Goal: Task Accomplishment & Management: Manage account settings

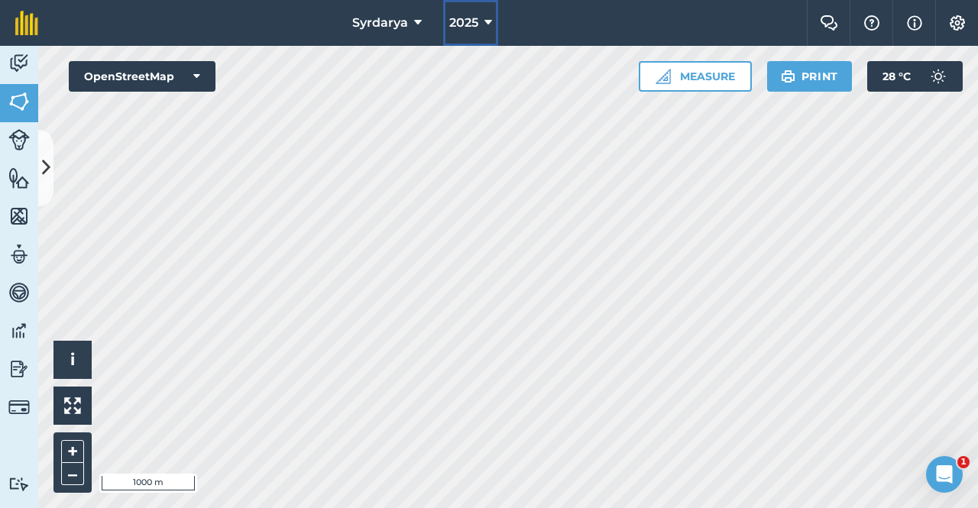
click at [469, 26] on span "2025" at bounding box center [463, 23] width 29 height 18
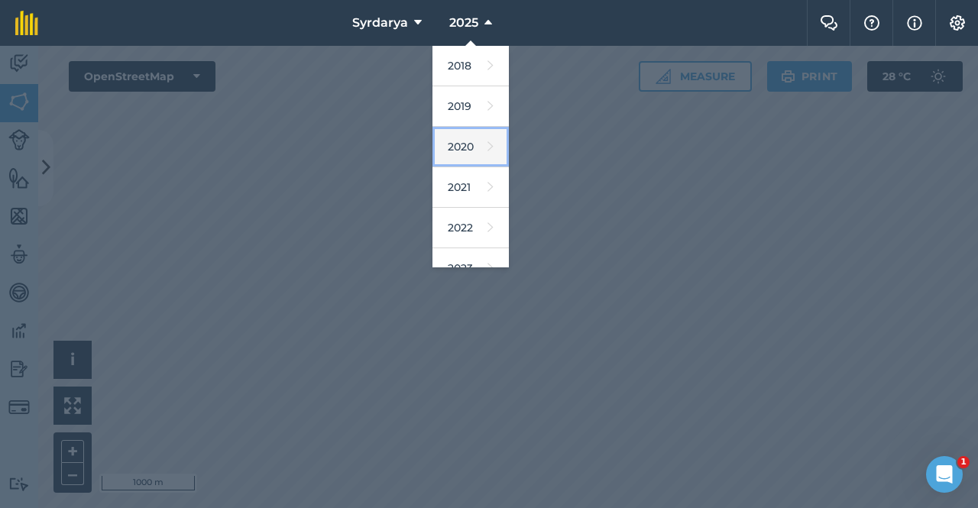
click at [466, 148] on link "2020" at bounding box center [471, 147] width 76 height 41
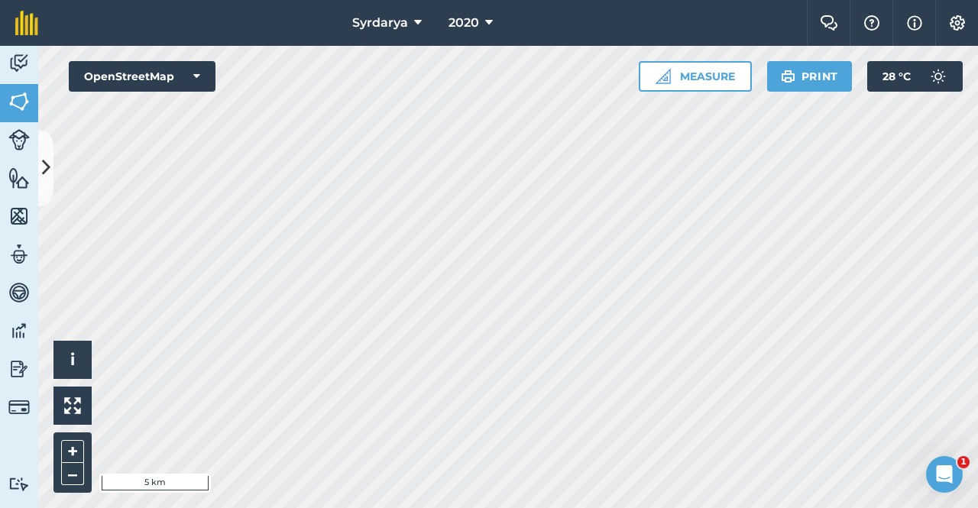
click at [386, 508] on html "Syrdarya 2020 Farm Chat Help Info Settings Syrdarya - 2020 Reproduced with the …" at bounding box center [489, 254] width 978 height 508
click at [48, 164] on icon at bounding box center [46, 167] width 8 height 27
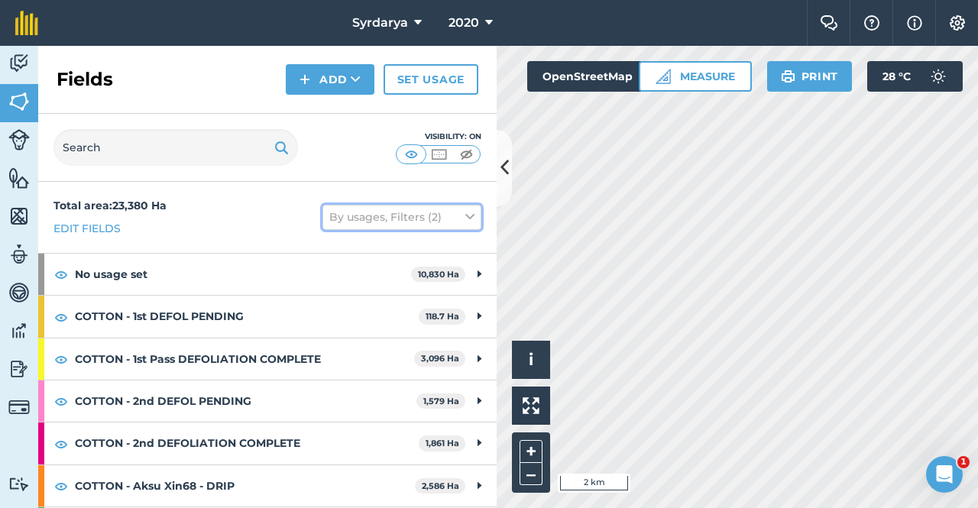
click at [466, 214] on icon at bounding box center [470, 217] width 9 height 17
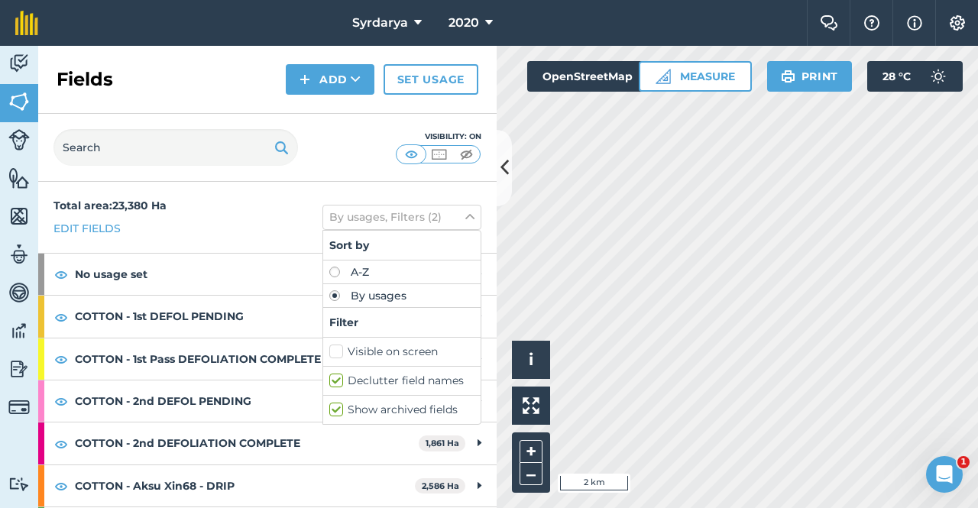
click at [329, 410] on label "Show archived fields" at bounding box center [401, 410] width 145 height 16
click at [329, 410] on input "Show archived fields" at bounding box center [334, 407] width 10 height 10
checkbox input "false"
click at [490, 115] on div "Visibility: On" at bounding box center [267, 148] width 459 height 68
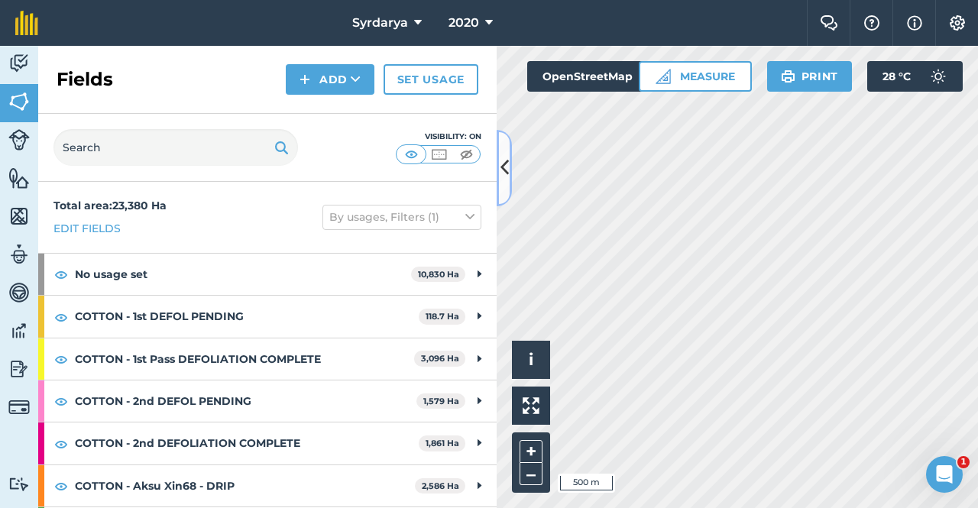
click at [498, 164] on button at bounding box center [504, 168] width 15 height 76
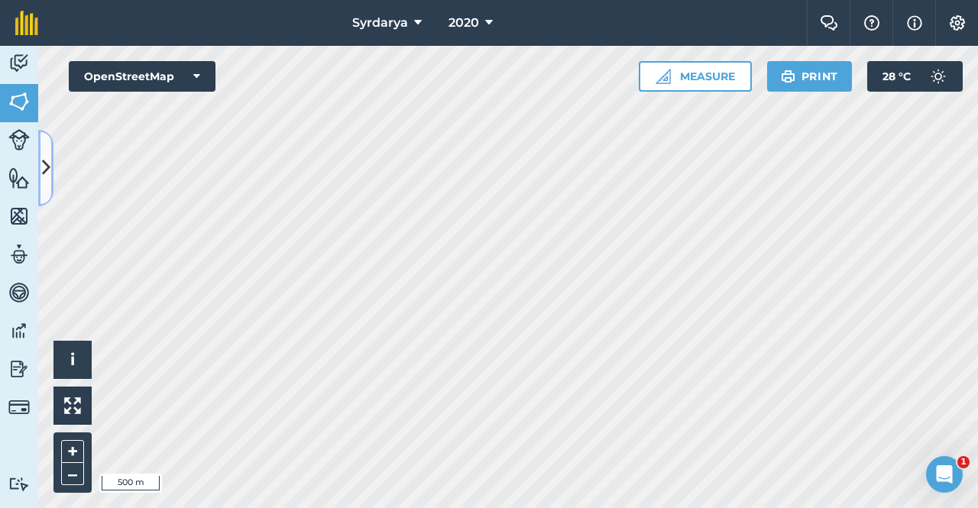
click at [46, 161] on icon at bounding box center [46, 167] width 8 height 27
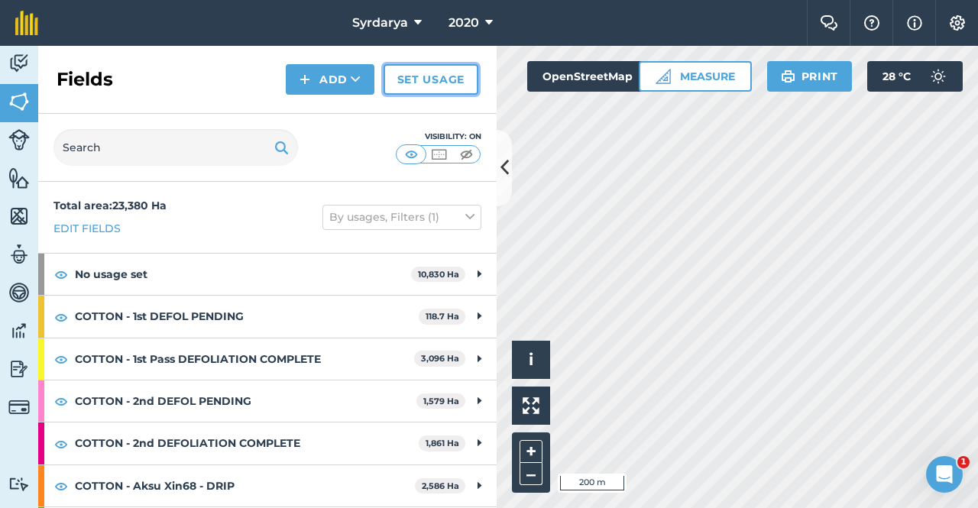
click at [414, 82] on link "Set usage" at bounding box center [431, 79] width 95 height 31
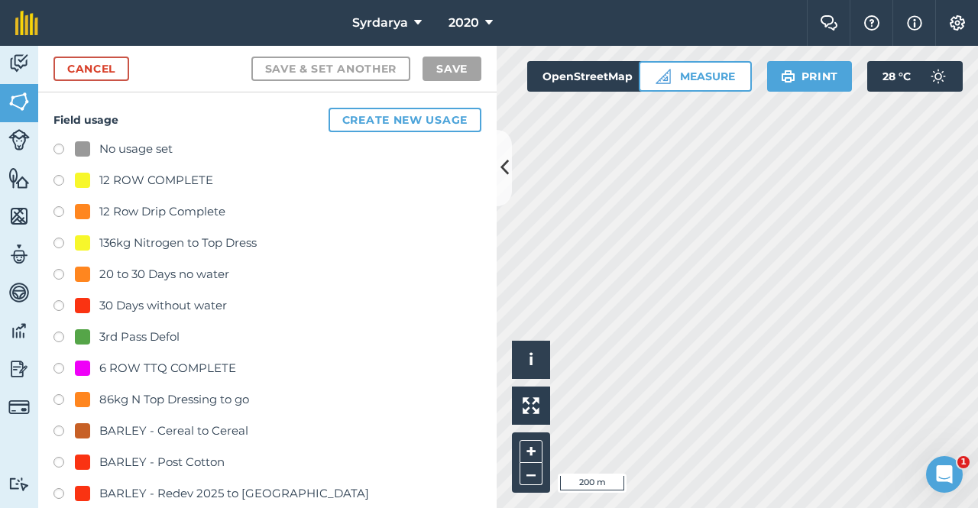
click at [60, 149] on label at bounding box center [64, 151] width 21 height 15
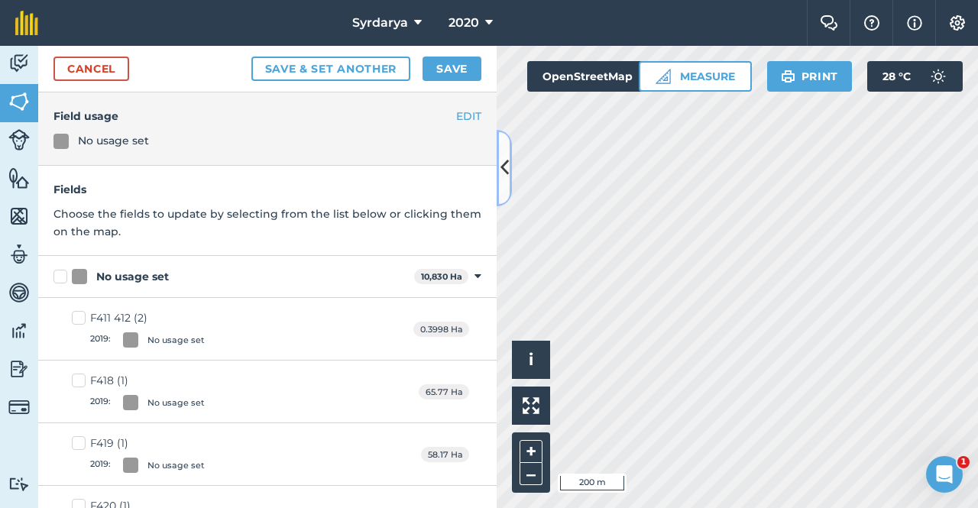
click at [502, 161] on icon at bounding box center [505, 167] width 8 height 27
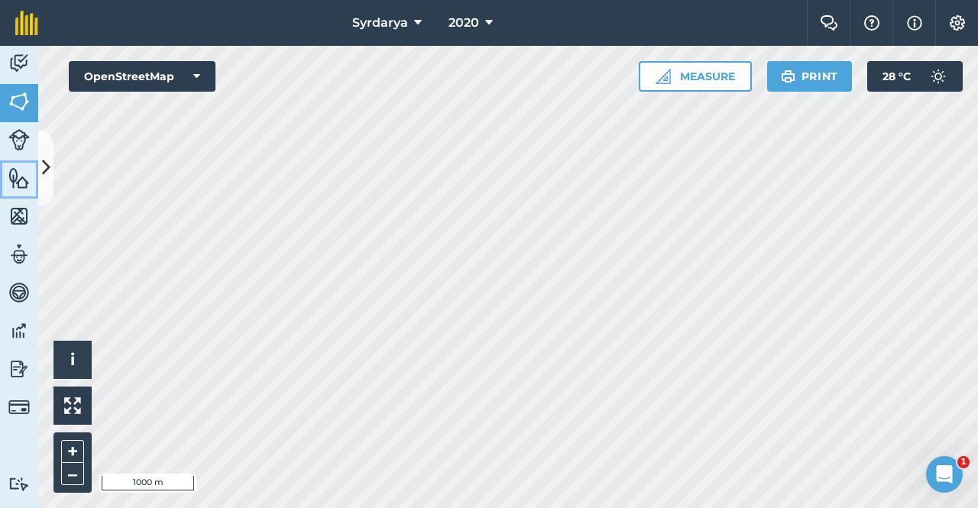
click at [37, 162] on link "Features" at bounding box center [19, 180] width 38 height 38
click at [20, 97] on img at bounding box center [18, 101] width 21 height 23
click at [48, 157] on icon at bounding box center [46, 167] width 8 height 27
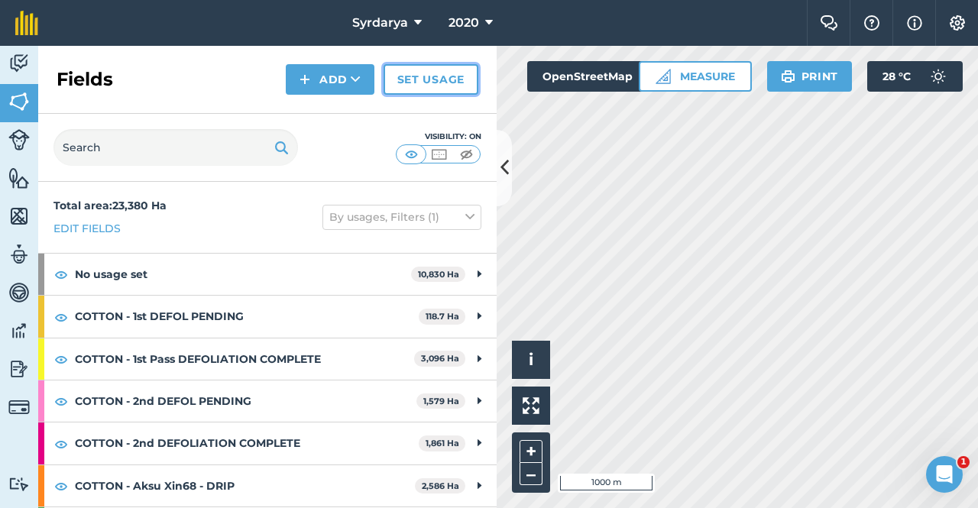
click at [430, 78] on link "Set usage" at bounding box center [431, 79] width 95 height 31
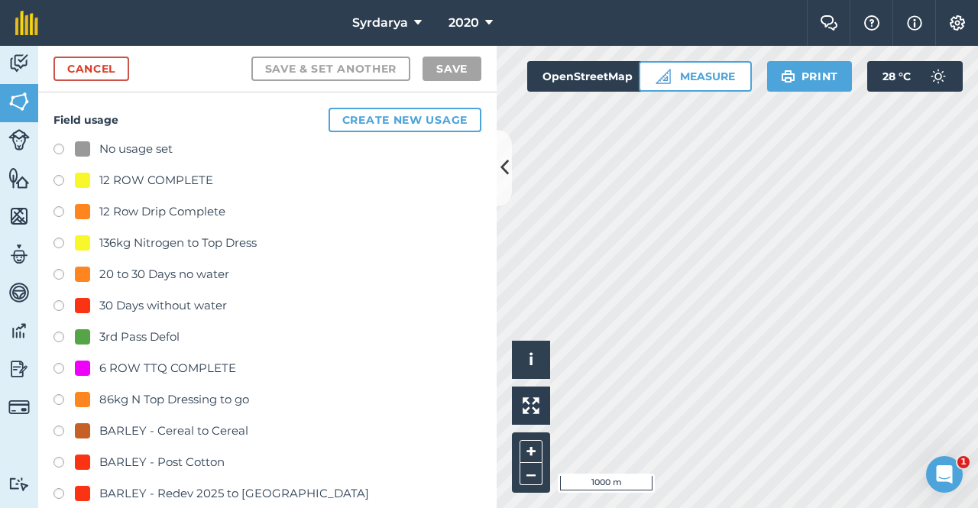
click at [57, 146] on label at bounding box center [64, 151] width 21 height 15
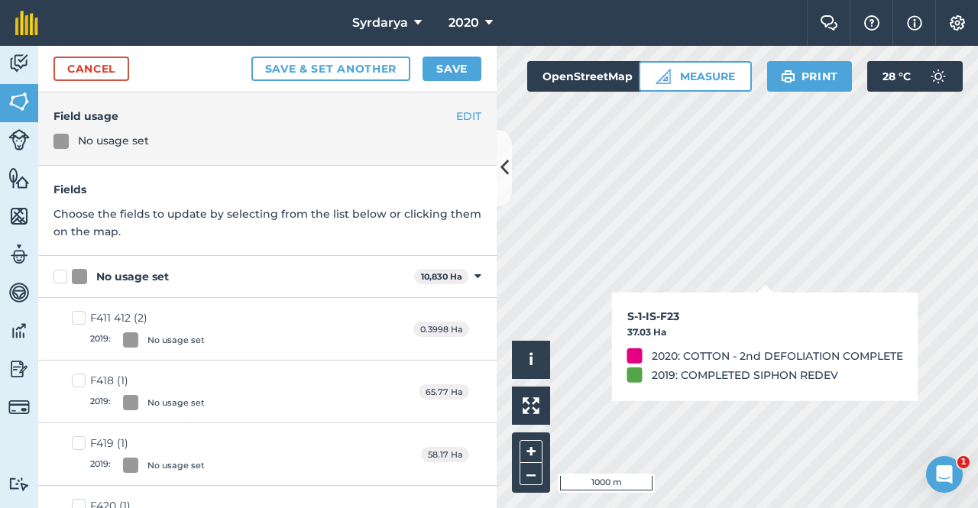
checkbox input "true"
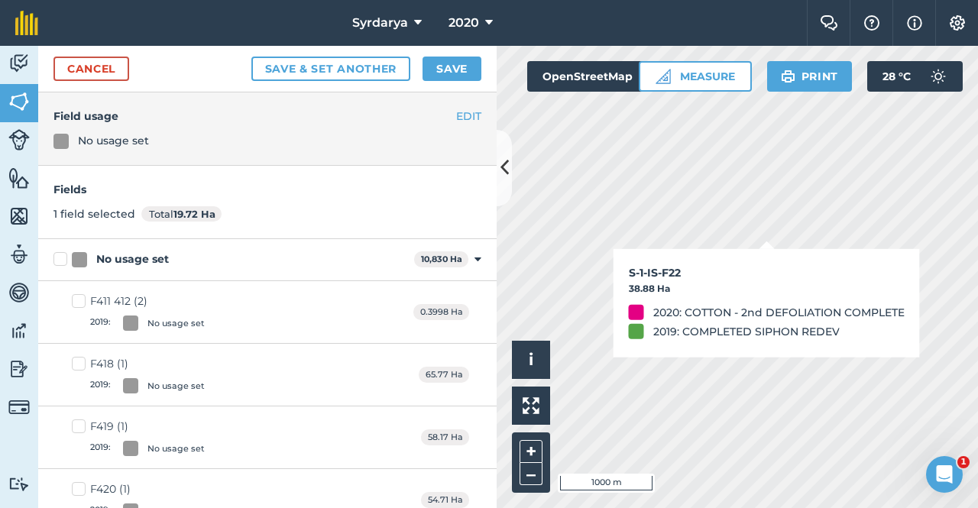
checkbox input "true"
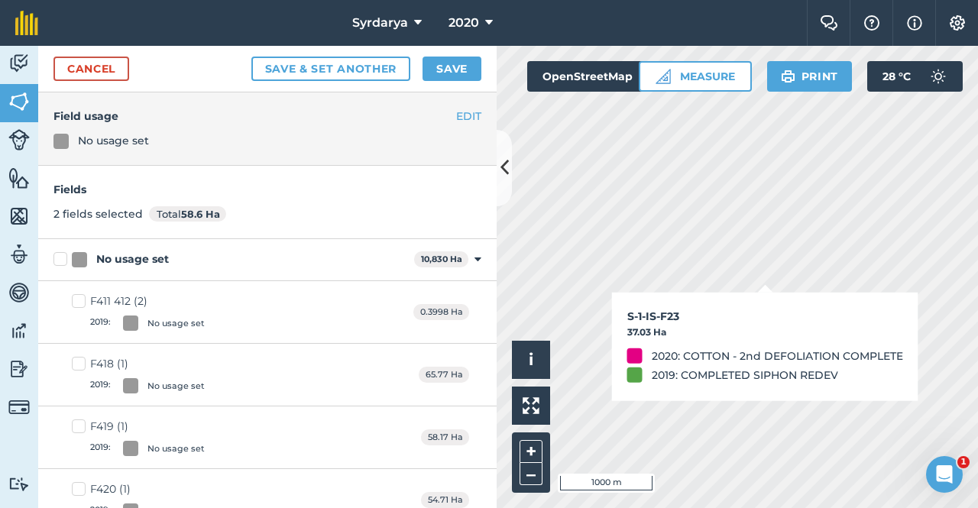
checkbox input "true"
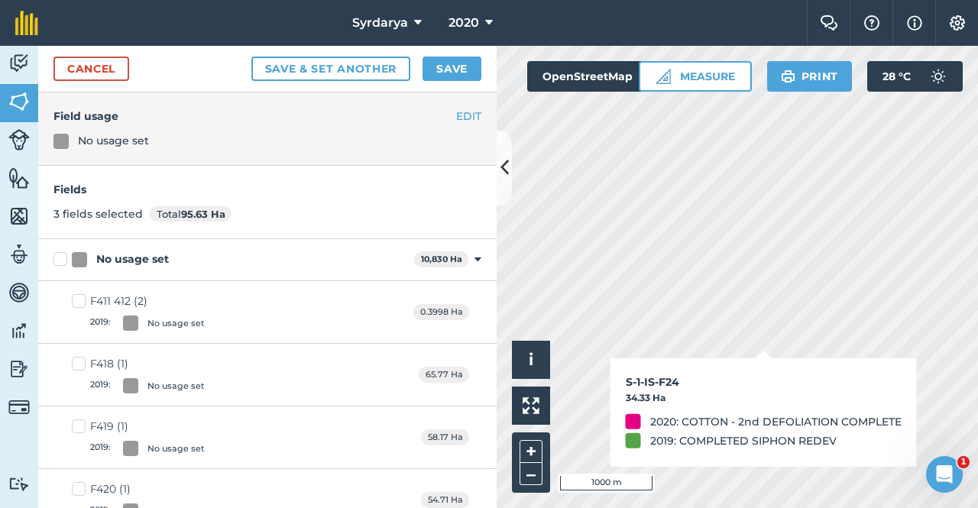
checkbox input "true"
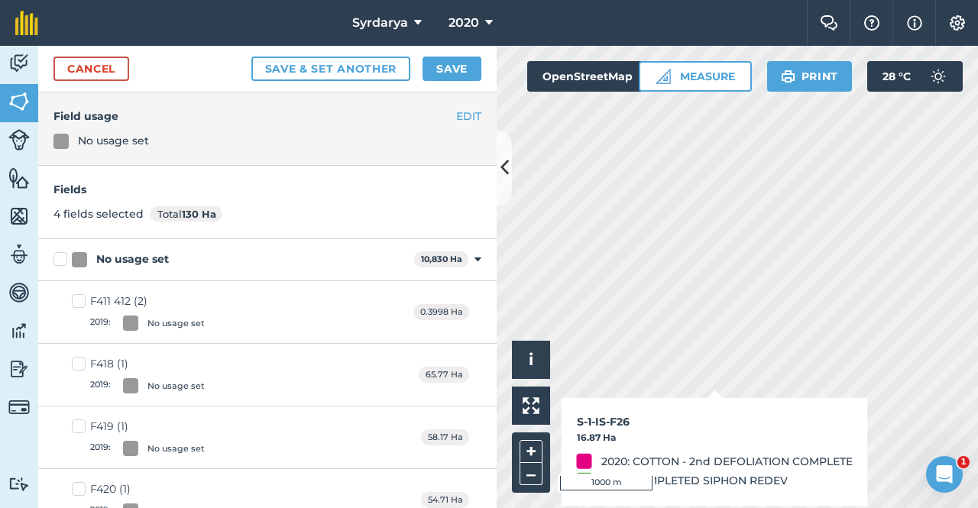
checkbox input "true"
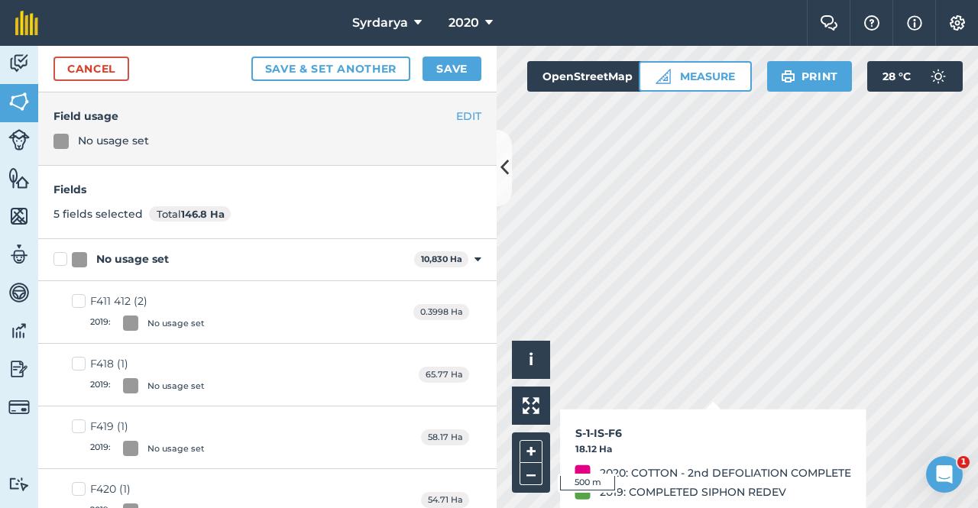
checkbox input "true"
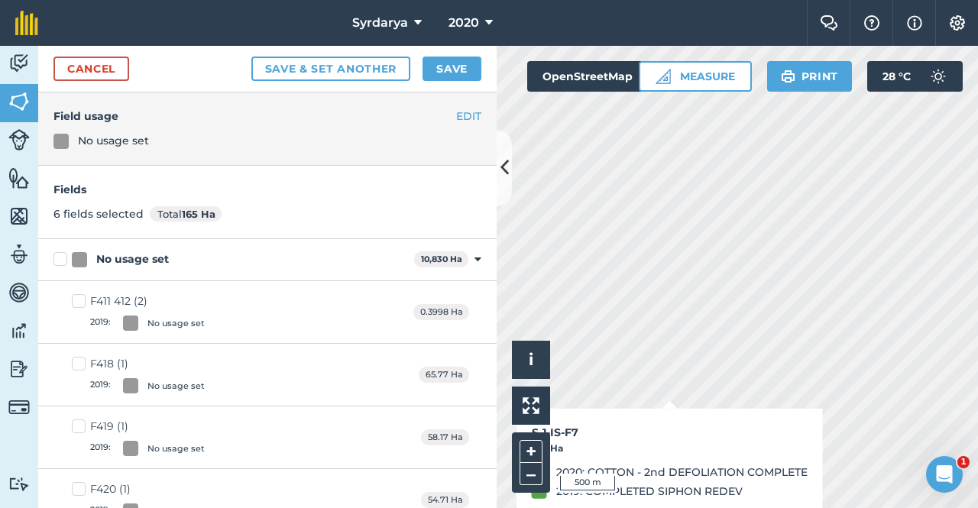
checkbox input "true"
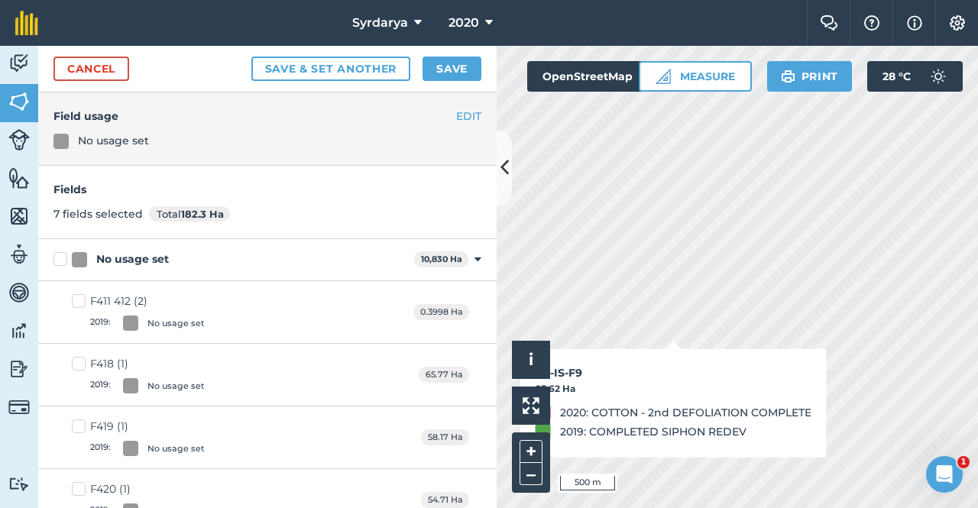
checkbox input "true"
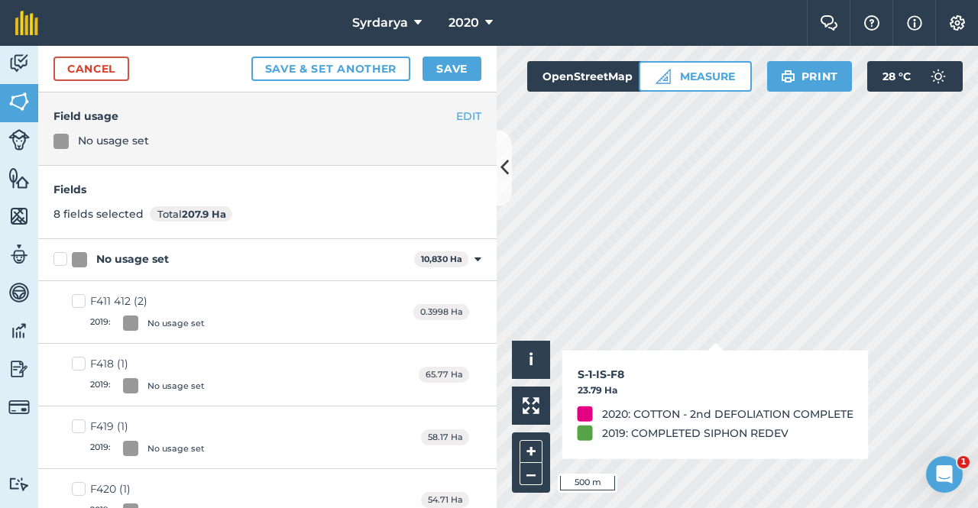
checkbox input "true"
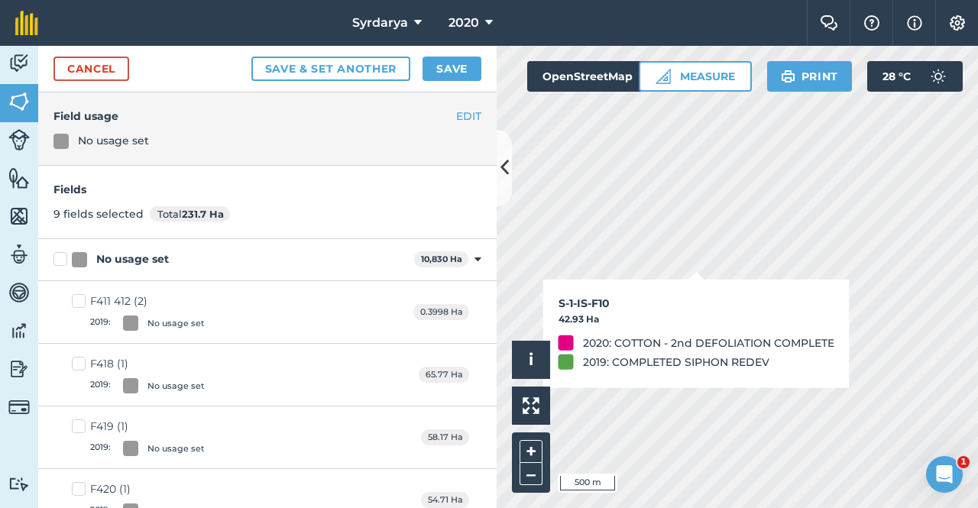
checkbox input "true"
checkbox input "false"
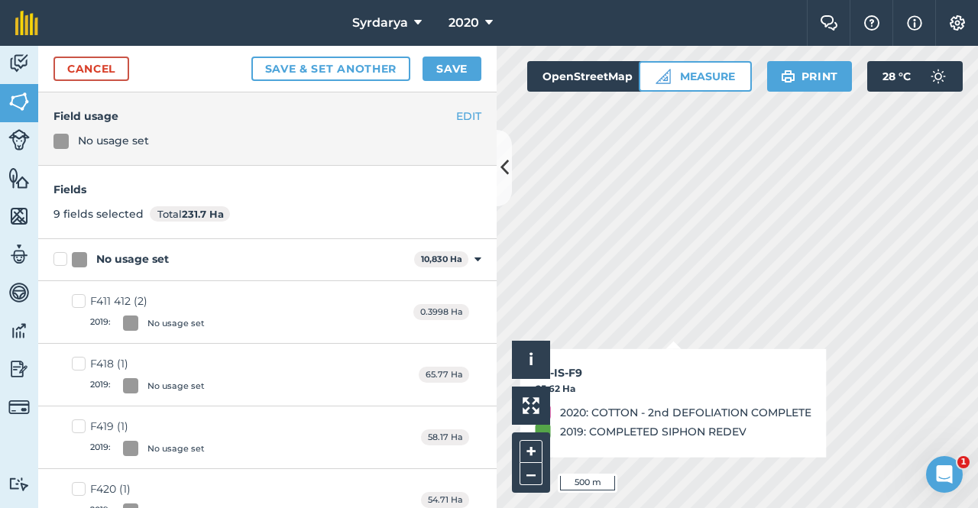
checkbox input "false"
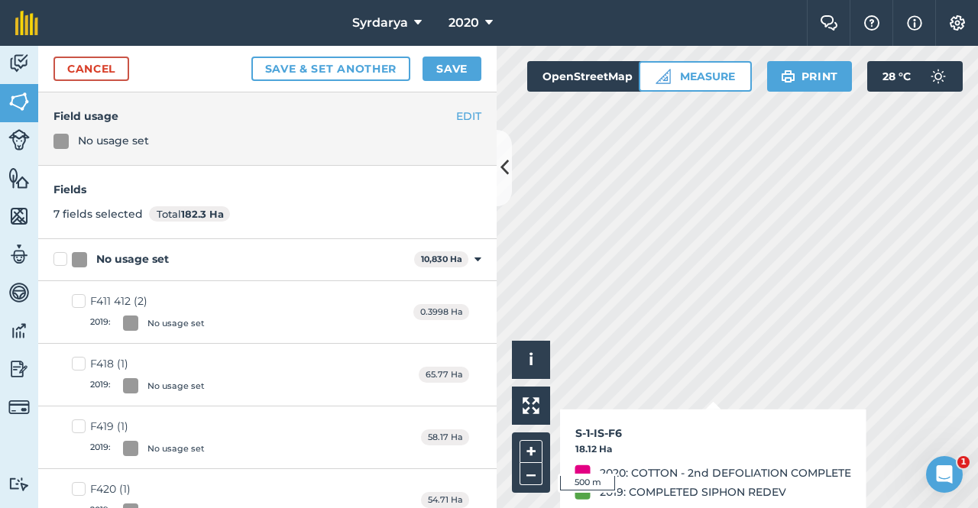
checkbox input "false"
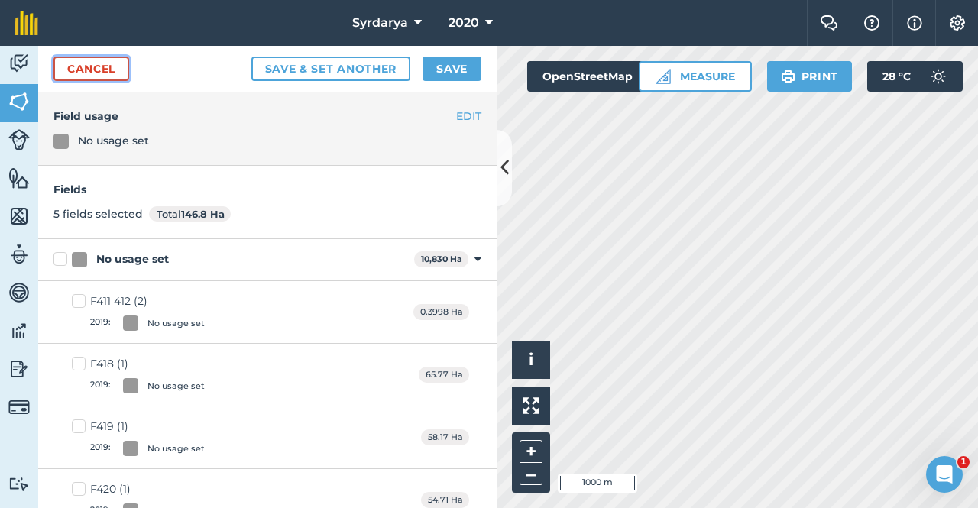
click at [92, 64] on link "Cancel" at bounding box center [92, 69] width 76 height 24
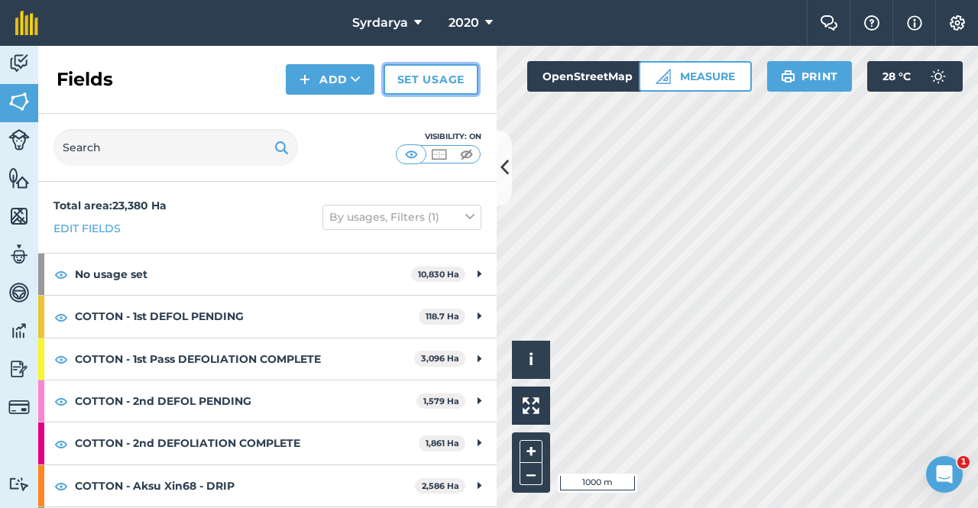
click at [426, 74] on link "Set usage" at bounding box center [431, 79] width 95 height 31
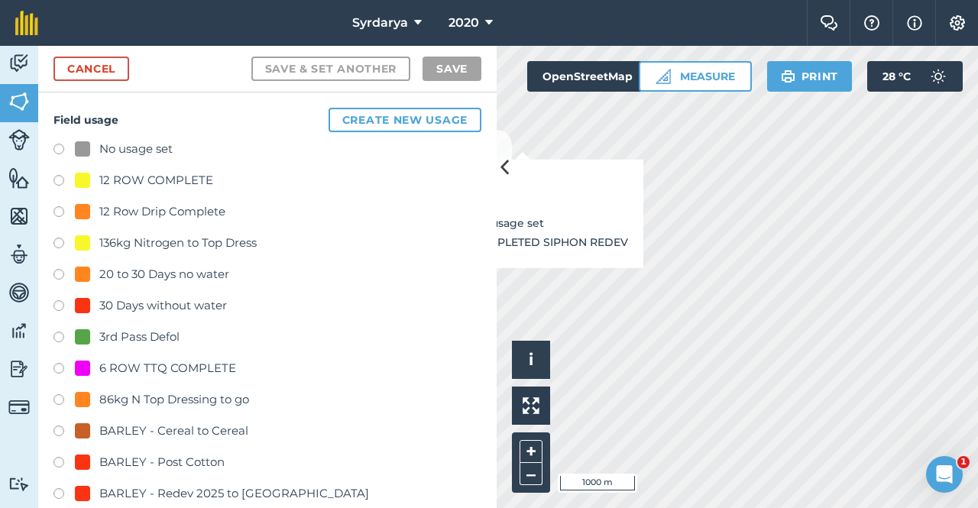
click at [57, 151] on label at bounding box center [64, 151] width 21 height 15
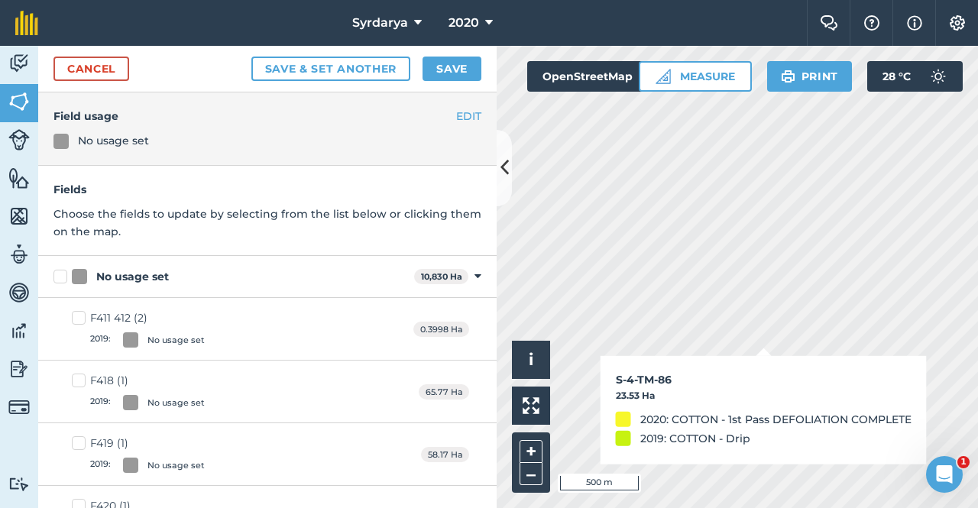
checkbox input "true"
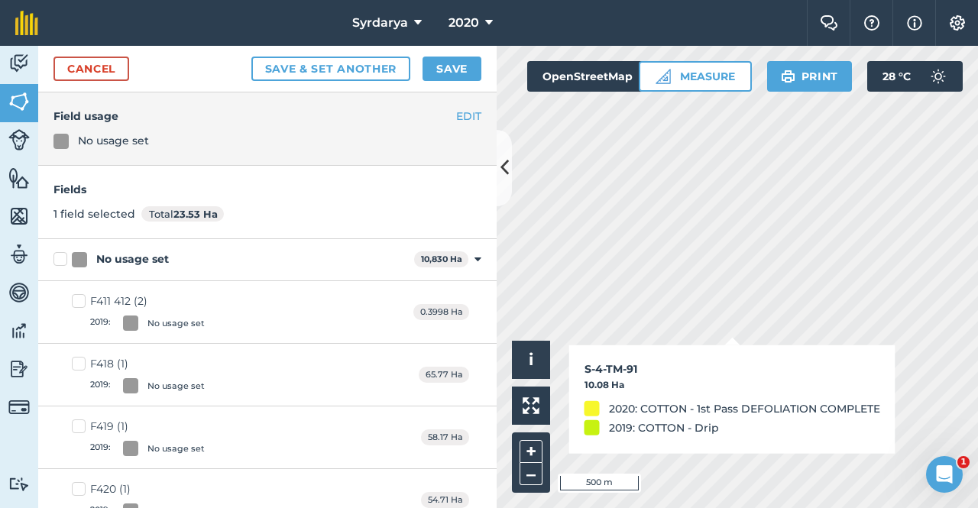
checkbox input "true"
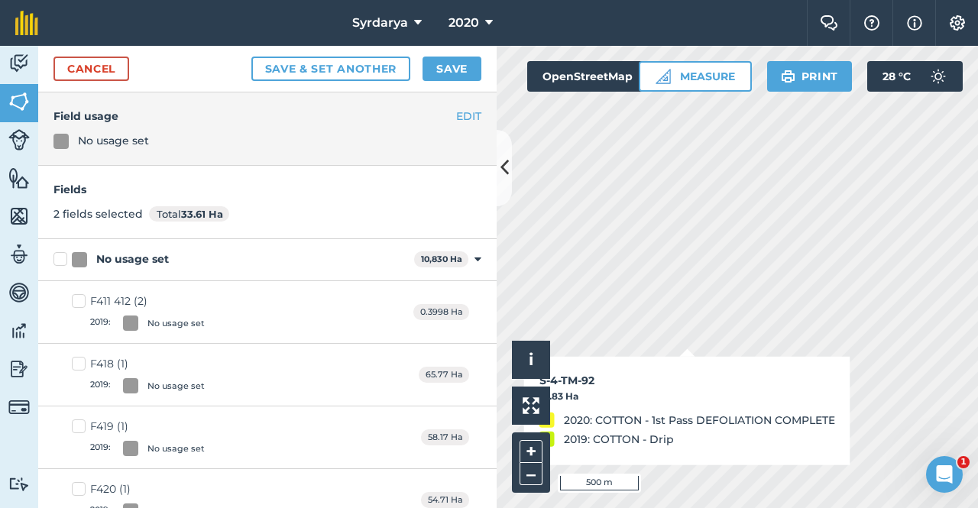
checkbox input "true"
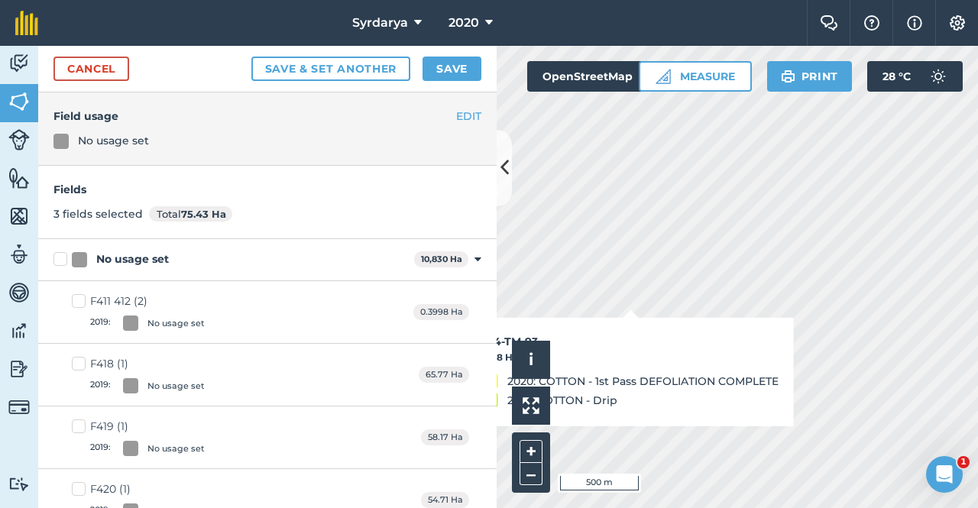
checkbox input "true"
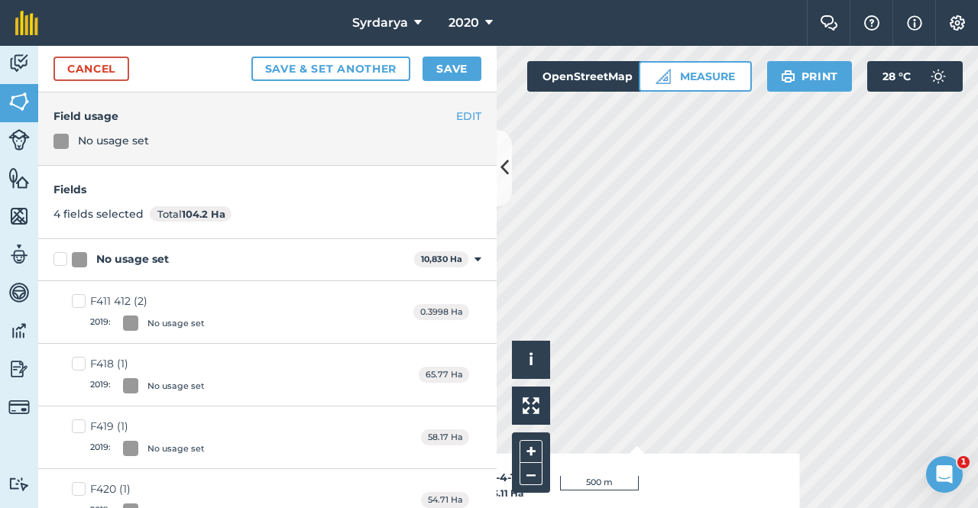
checkbox input "true"
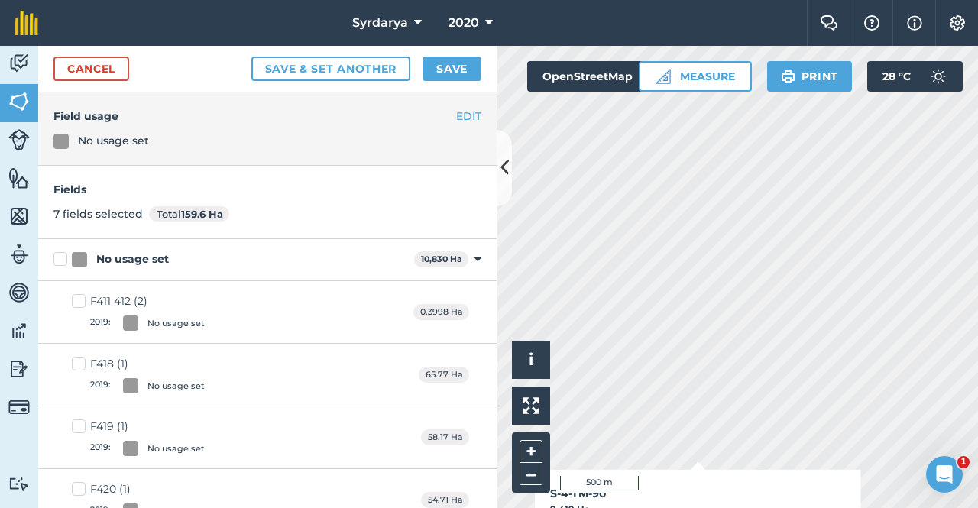
checkbox input "true"
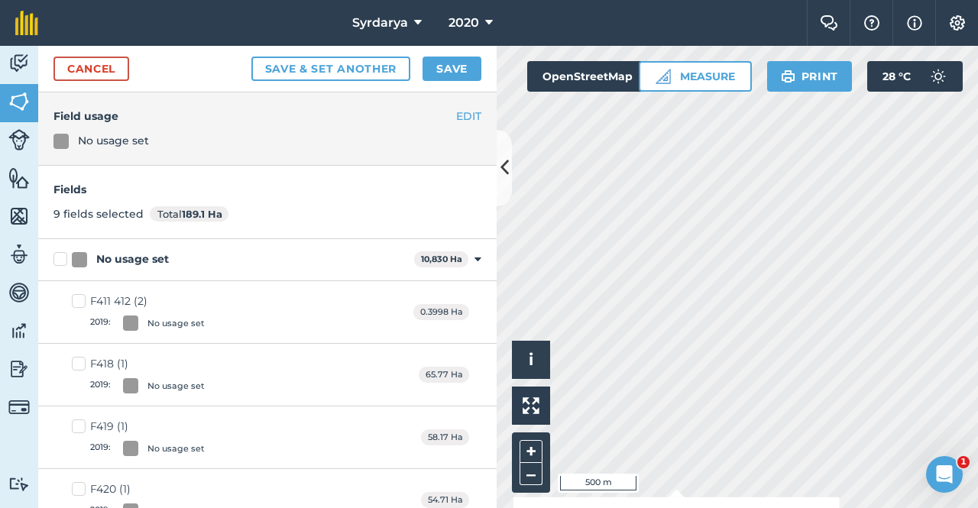
checkbox input "true"
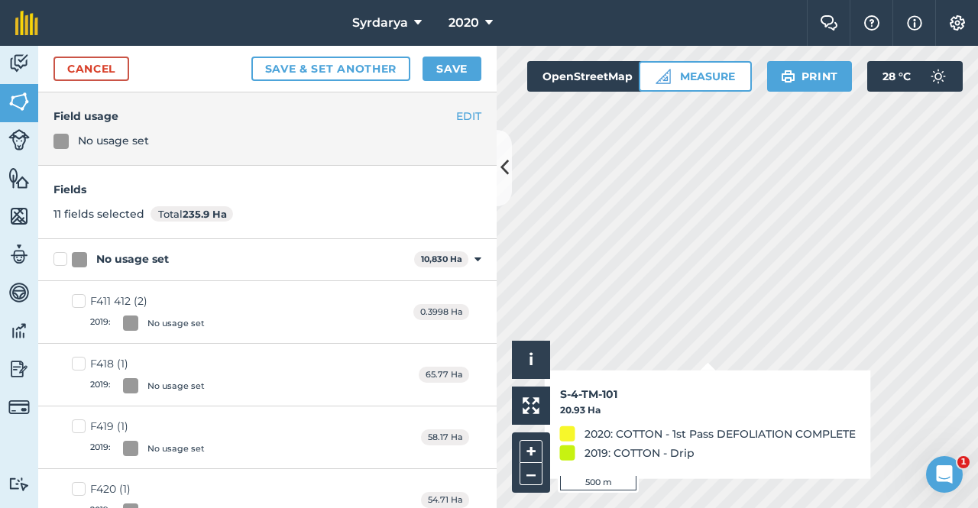
checkbox input "true"
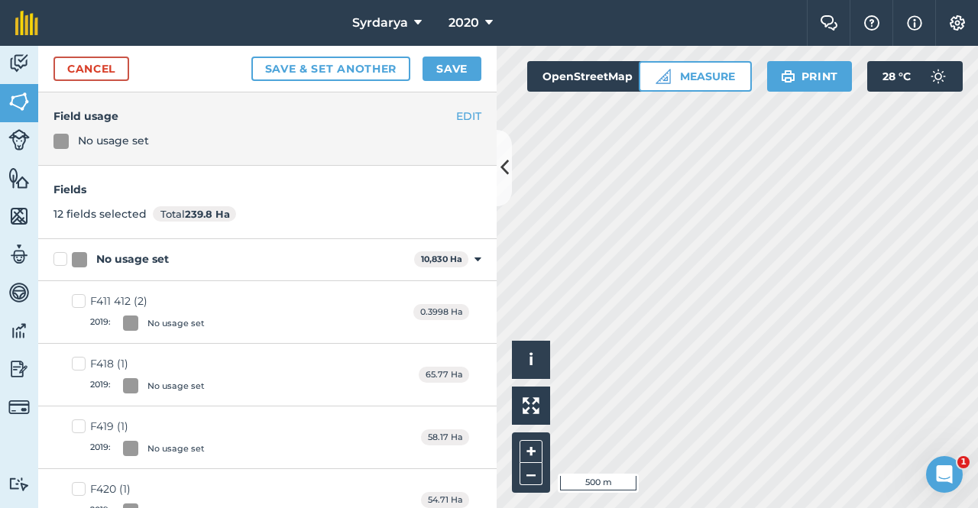
checkbox input "true"
checkbox input "false"
checkbox input "true"
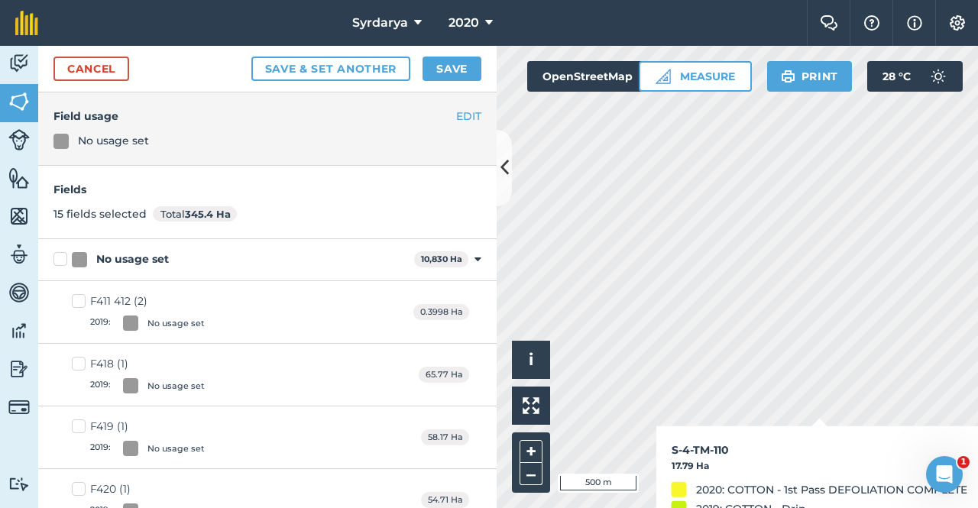
checkbox input "true"
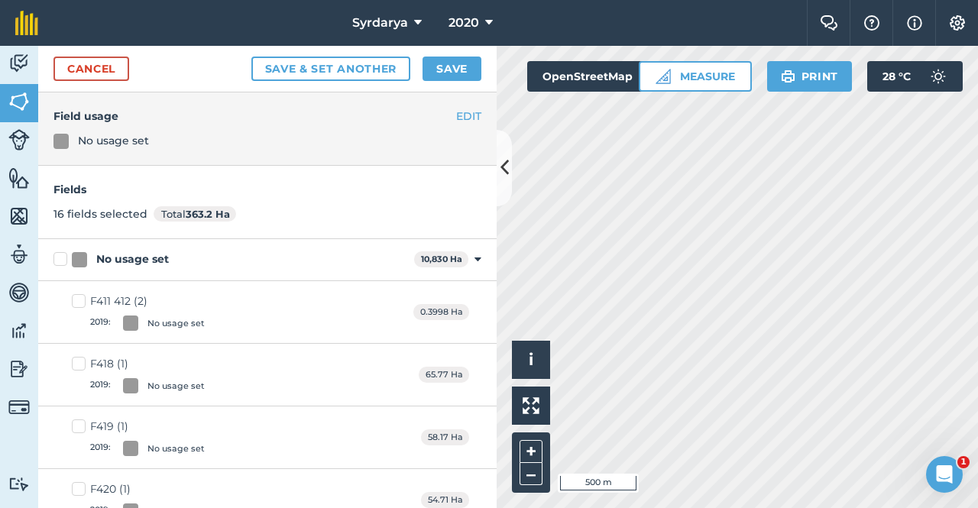
checkbox input "true"
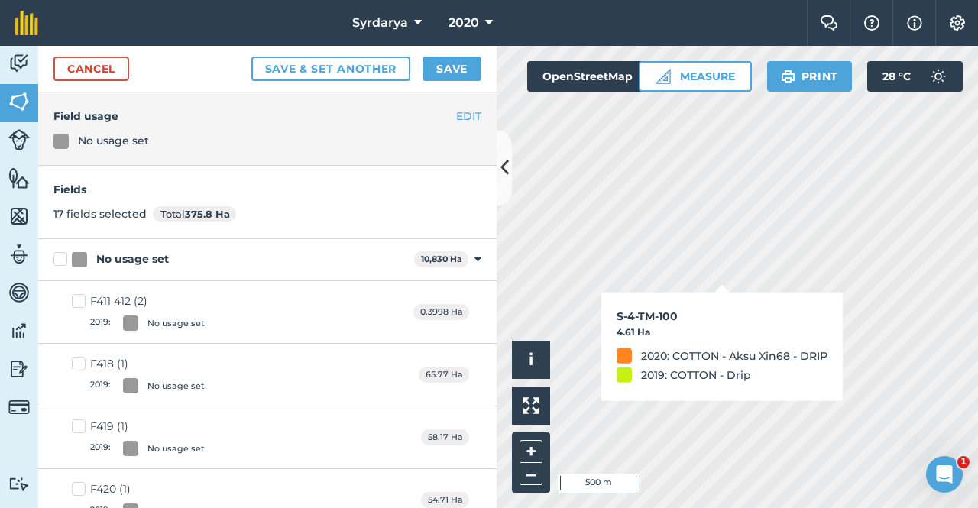
checkbox input "true"
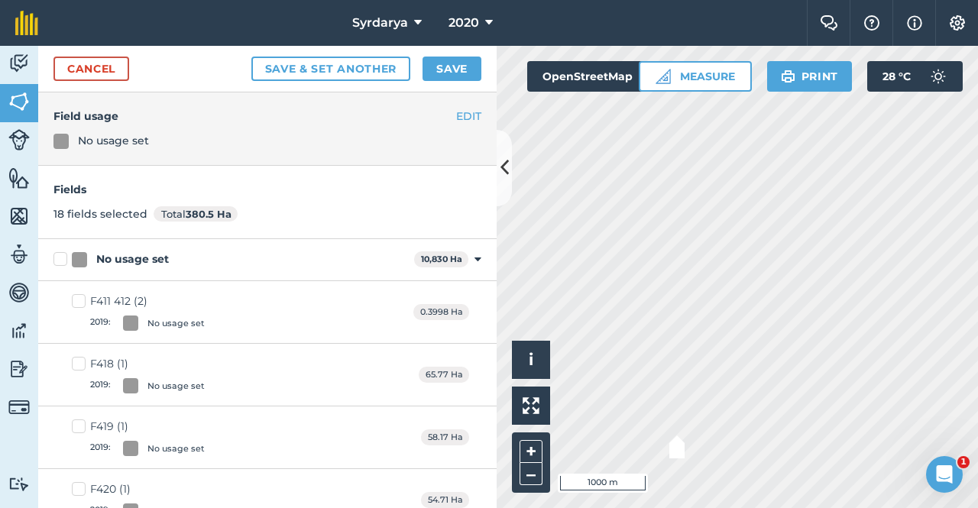
checkbox input "true"
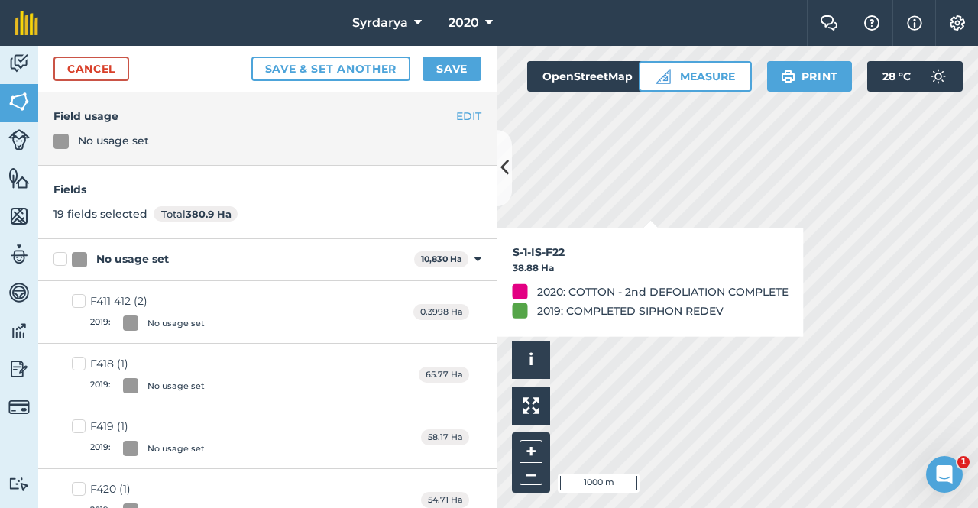
checkbox input "true"
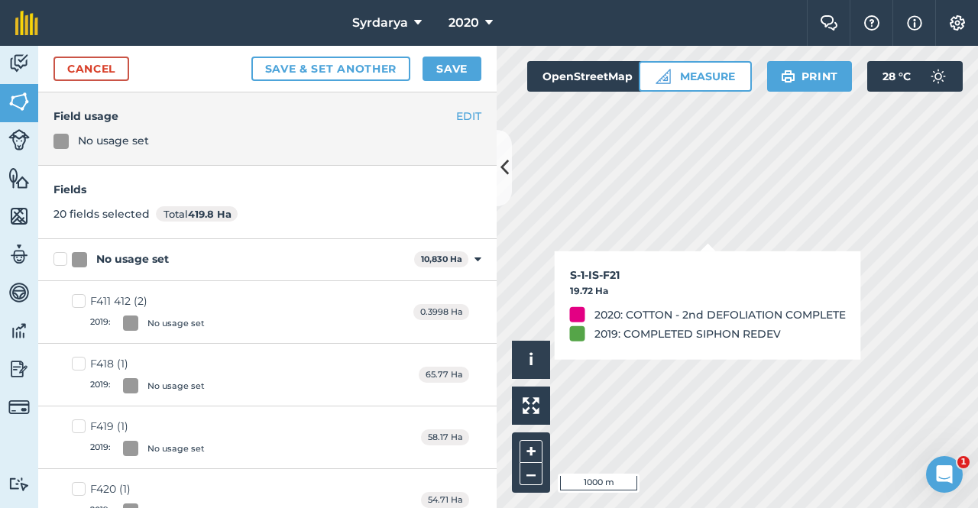
checkbox input "true"
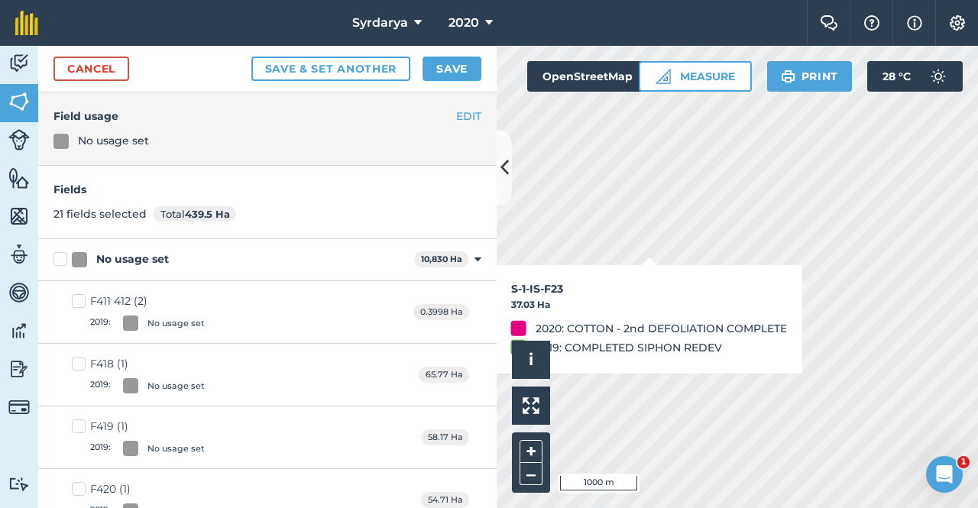
checkbox input "true"
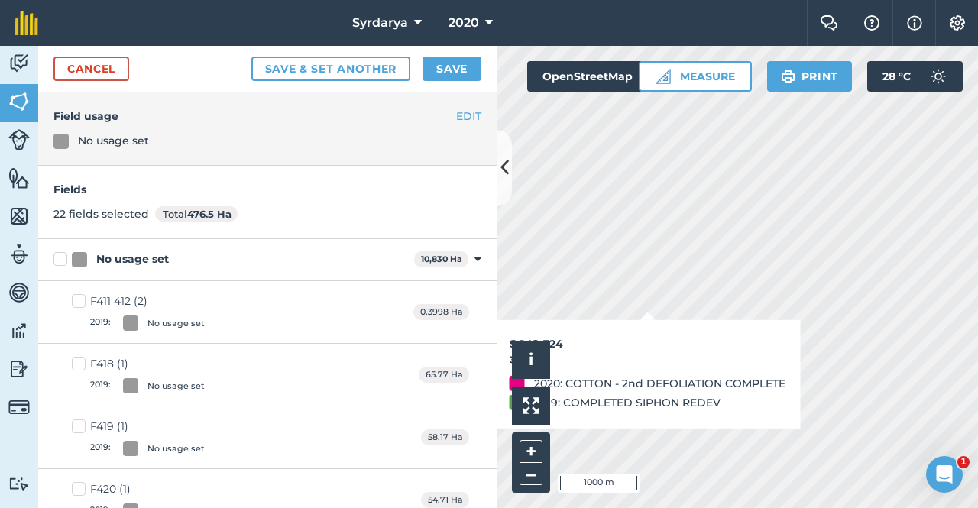
checkbox input "true"
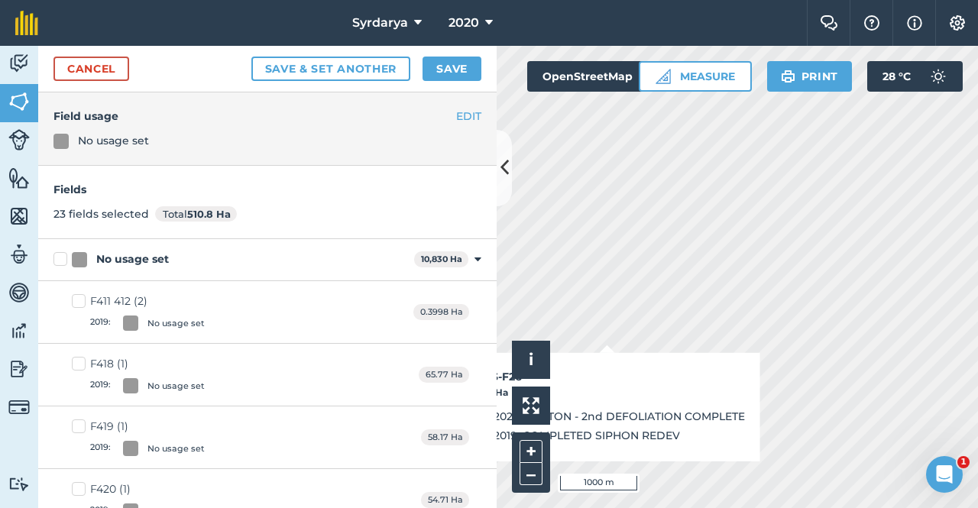
checkbox input "true"
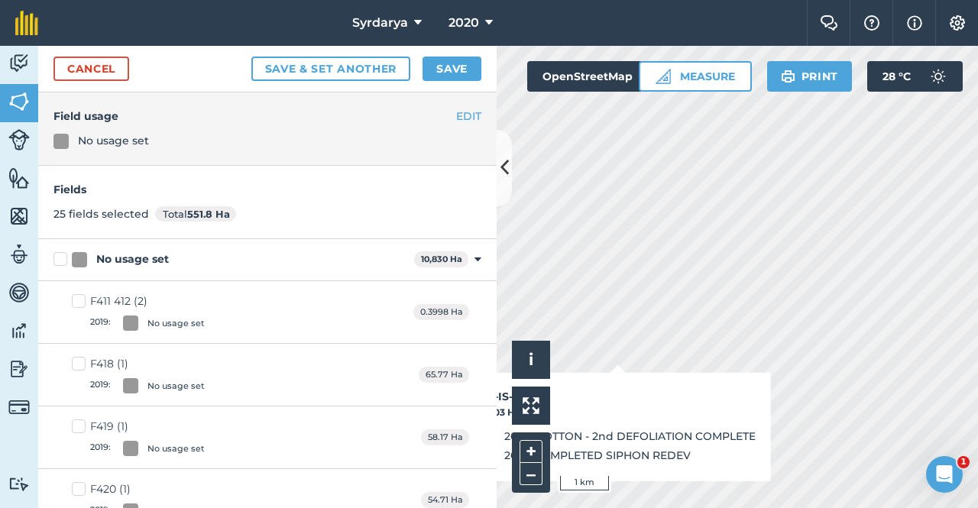
checkbox input "false"
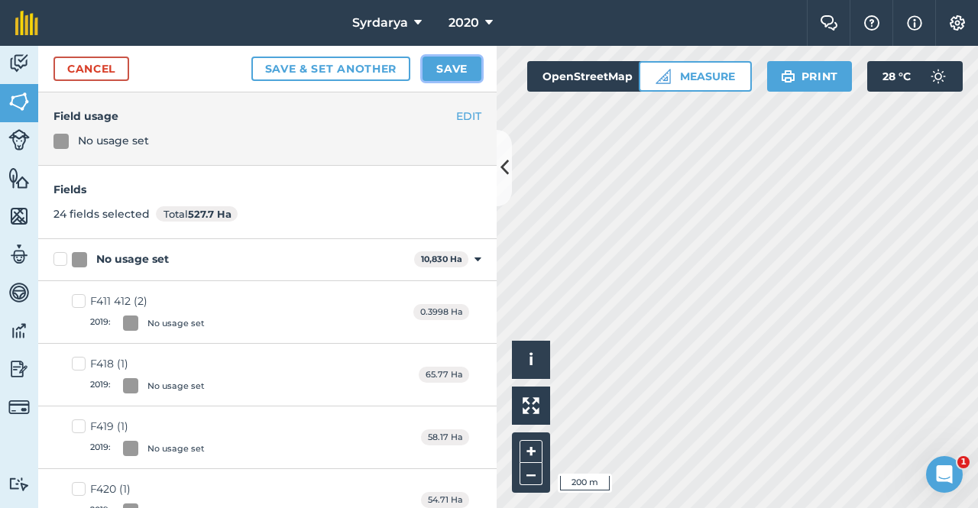
click at [437, 66] on button "Save" at bounding box center [452, 69] width 59 height 24
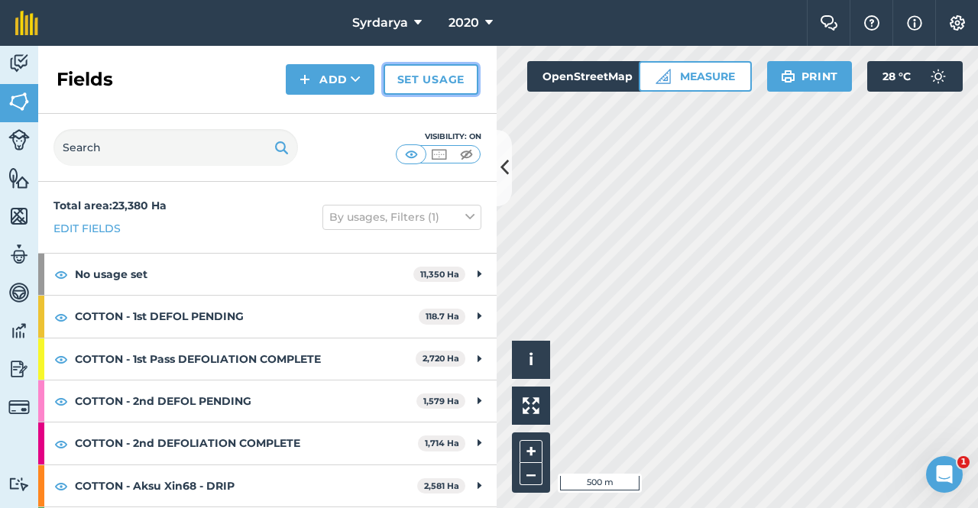
click at [418, 78] on link "Set usage" at bounding box center [431, 79] width 95 height 31
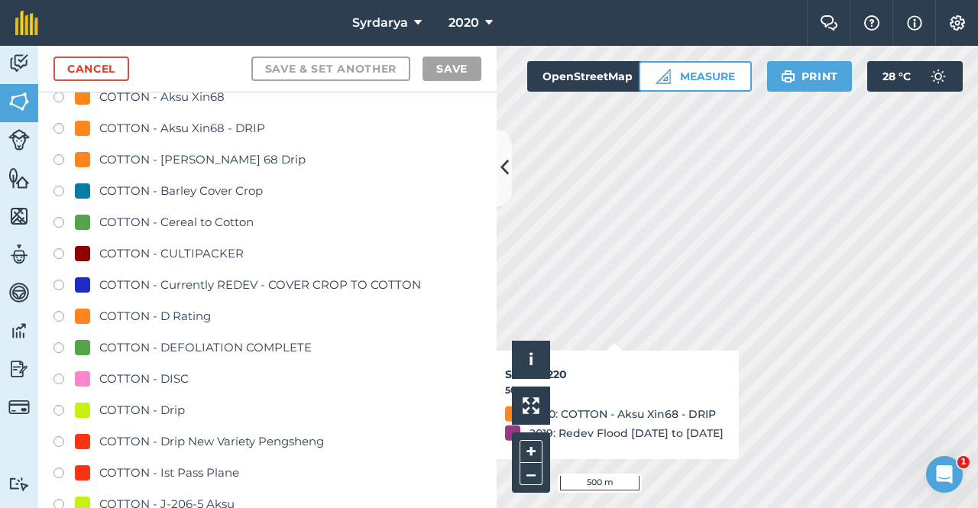
scroll to position [994, 0]
click at [59, 347] on label at bounding box center [64, 348] width 21 height 15
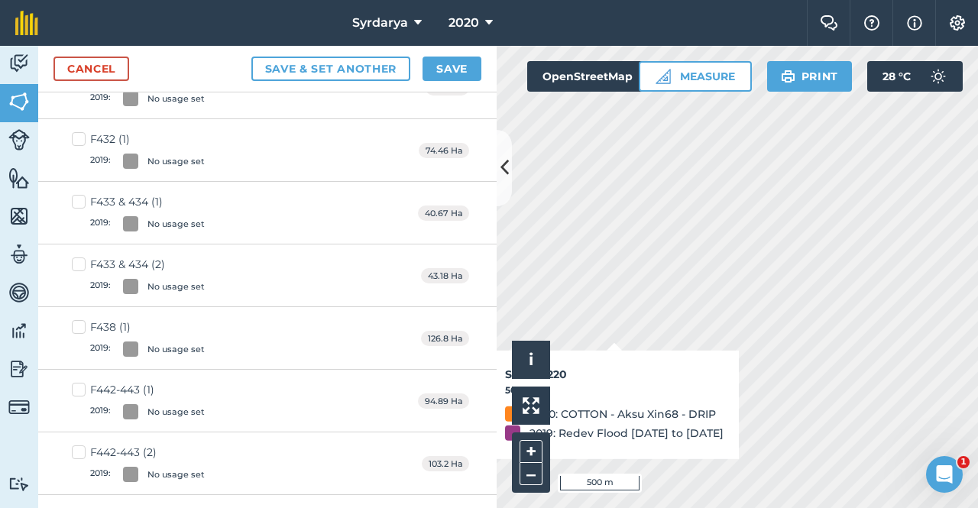
checkbox input "true"
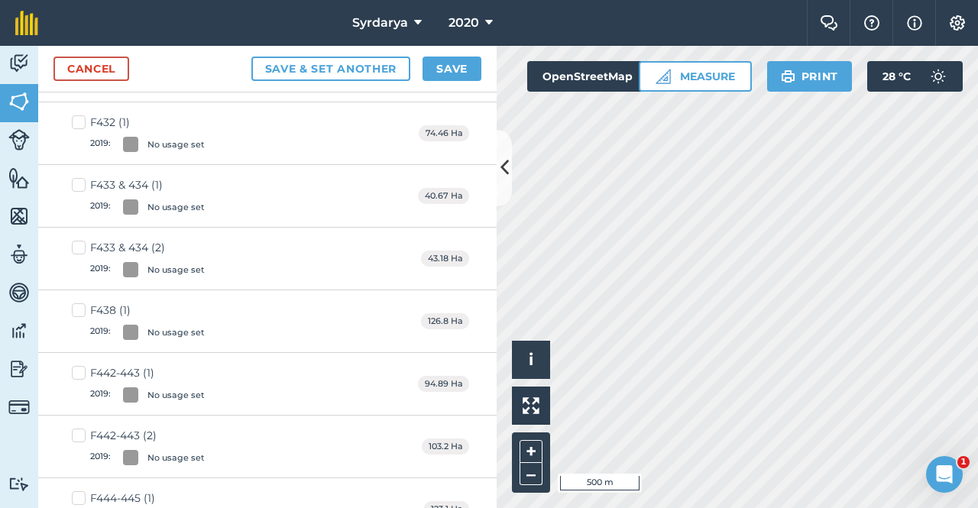
scroll to position [977, 0]
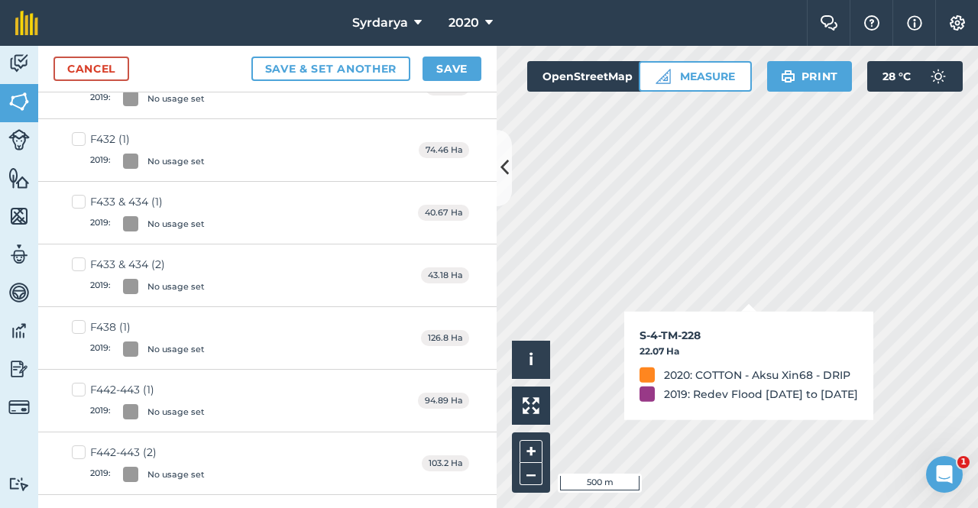
checkbox input "true"
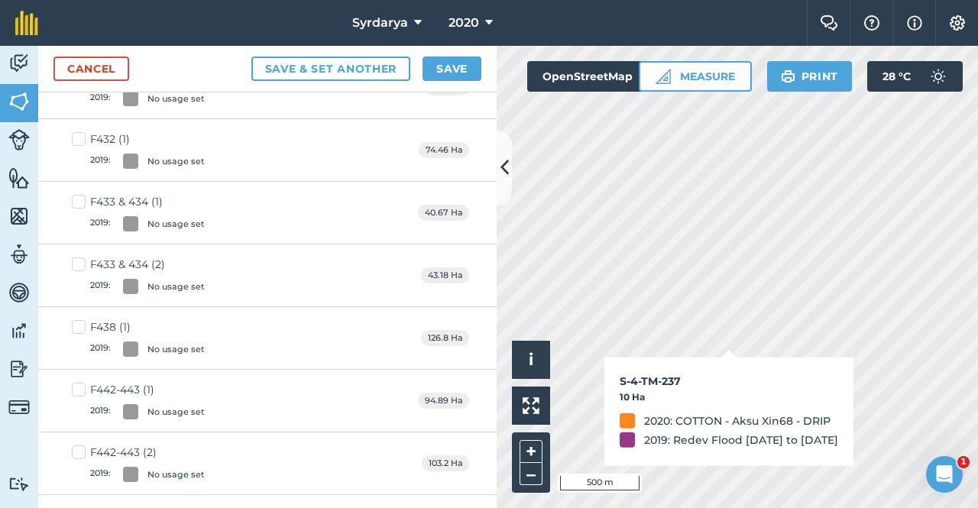
checkbox input "true"
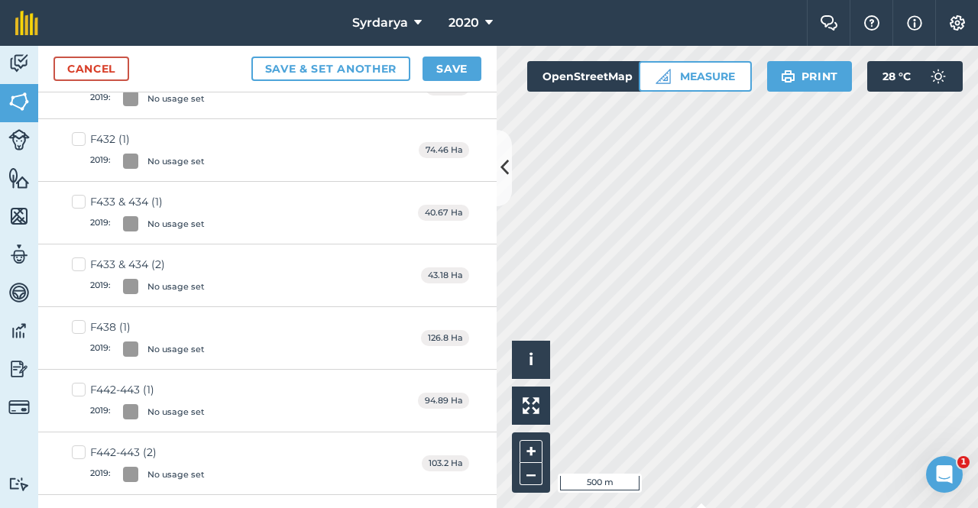
checkbox input "true"
click at [448, 68] on button "Save" at bounding box center [452, 69] width 59 height 24
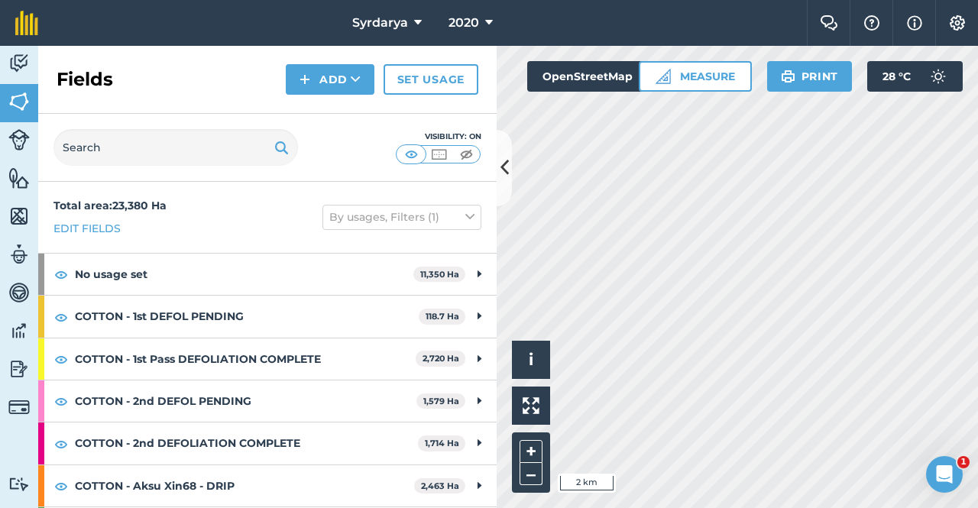
click at [429, 63] on div "Fields Add Set usage" at bounding box center [267, 80] width 459 height 68
click at [429, 67] on link "Set usage" at bounding box center [431, 79] width 95 height 31
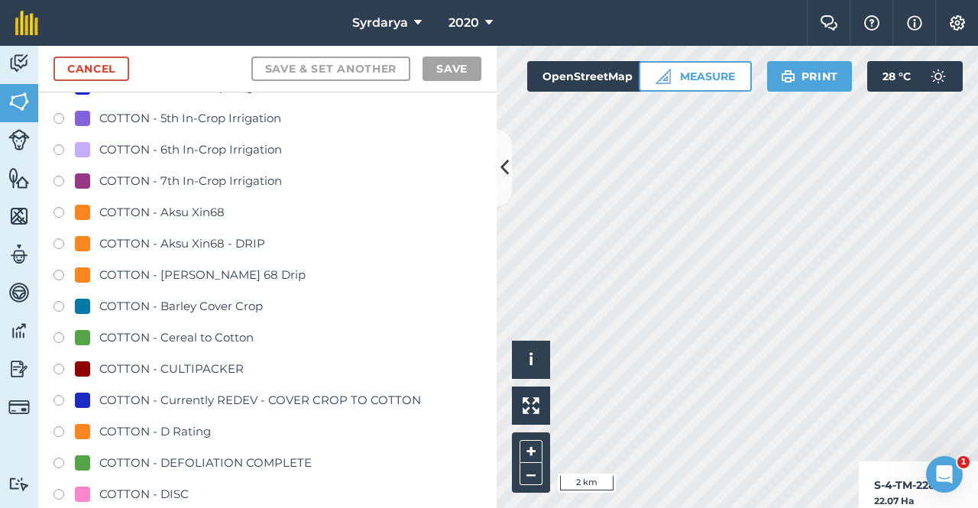
scroll to position [917, 0]
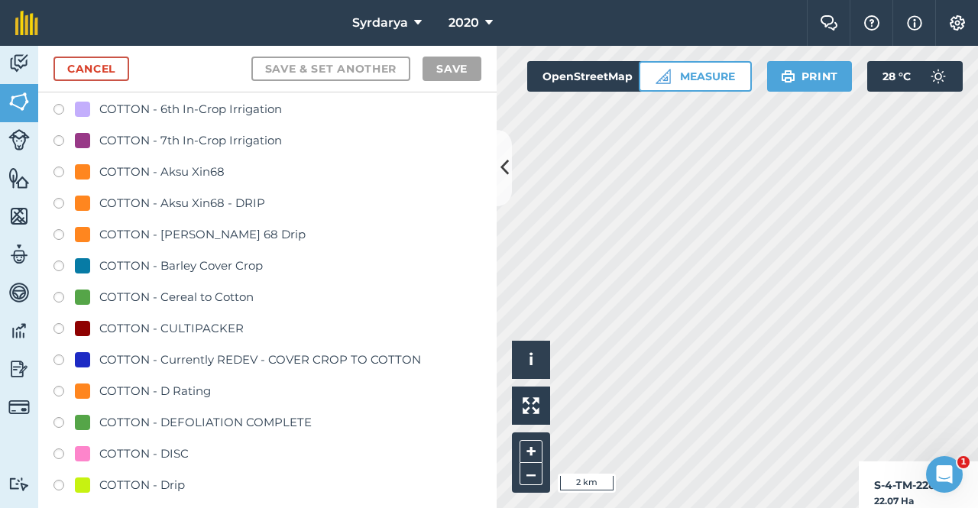
click at [57, 423] on label at bounding box center [64, 424] width 21 height 15
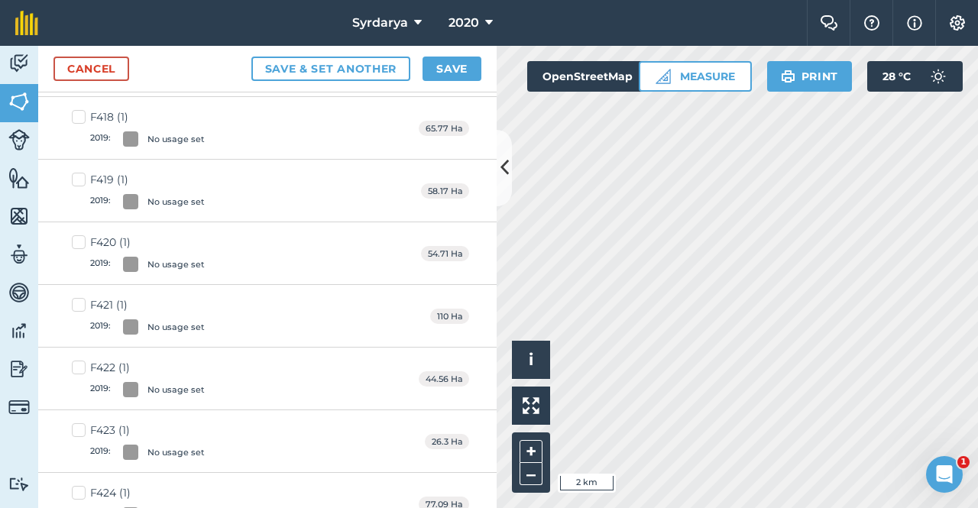
scroll to position [0, 0]
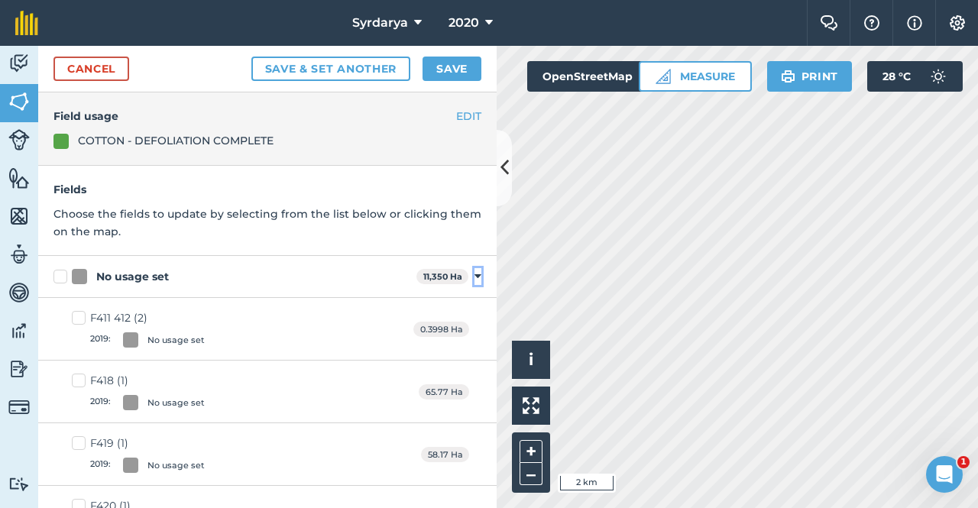
click at [475, 276] on icon at bounding box center [478, 277] width 7 height 14
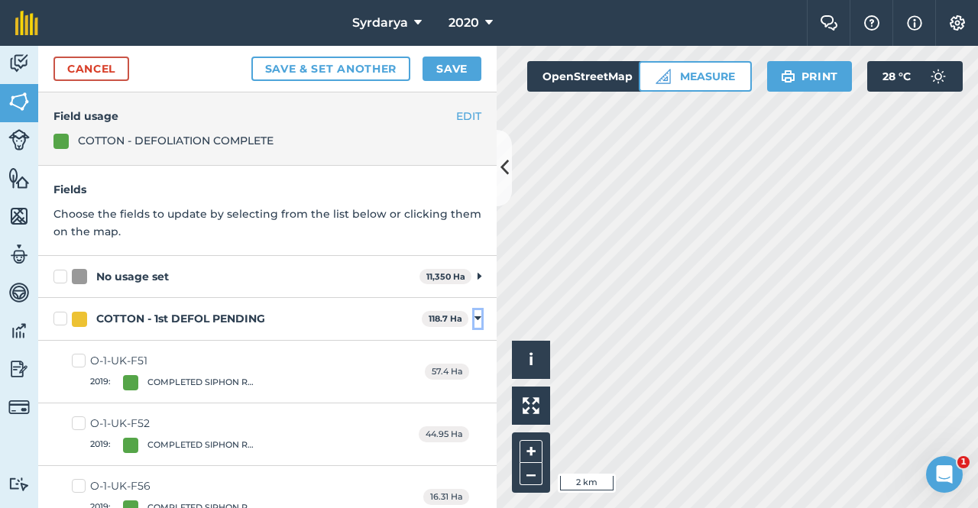
click at [475, 319] on icon at bounding box center [478, 319] width 7 height 14
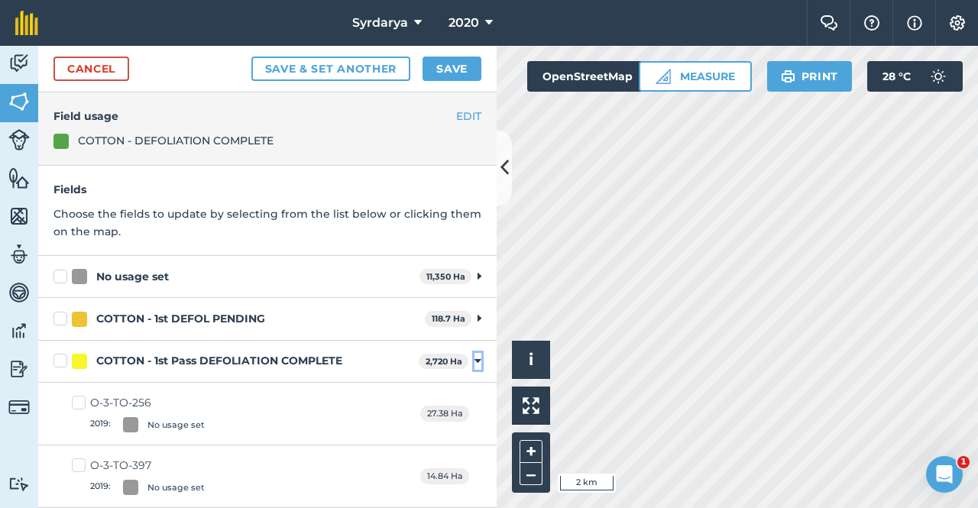
click at [475, 362] on icon at bounding box center [478, 362] width 7 height 14
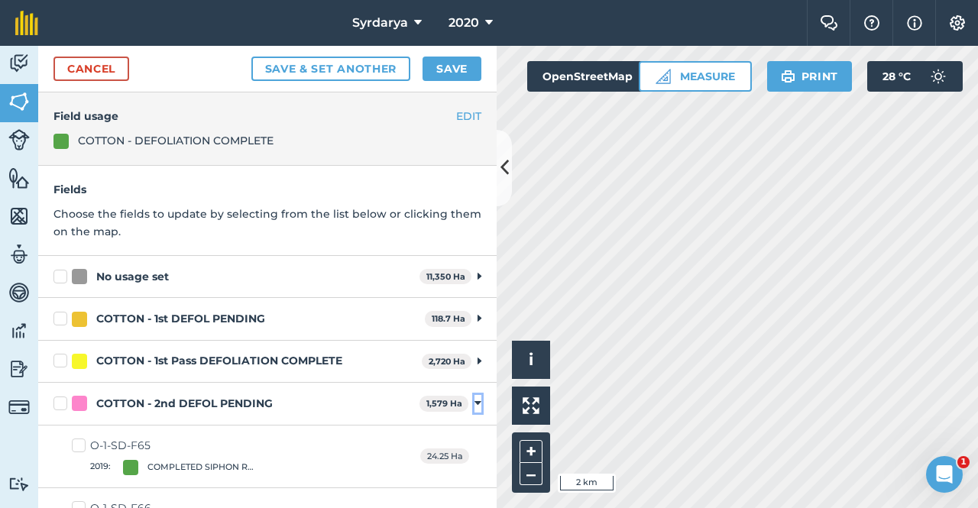
click at [475, 404] on icon at bounding box center [478, 404] width 7 height 14
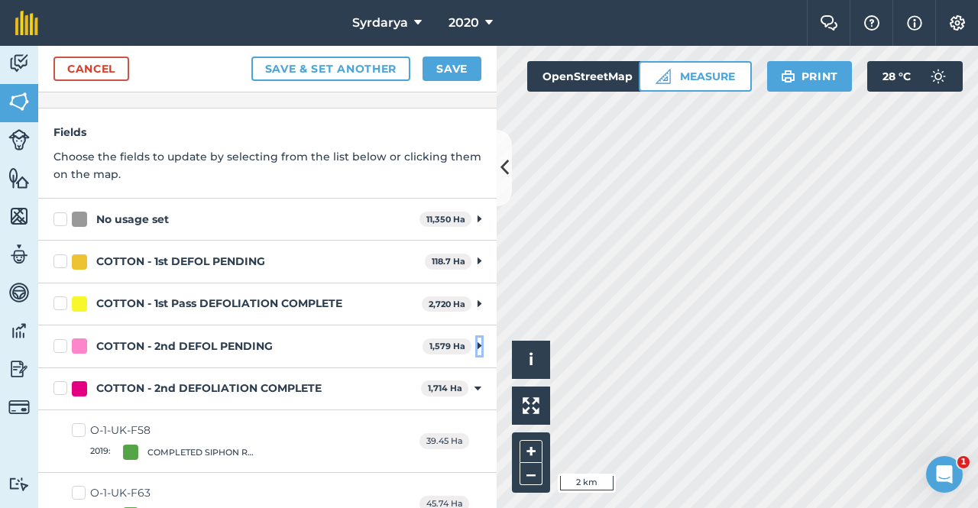
scroll to position [153, 0]
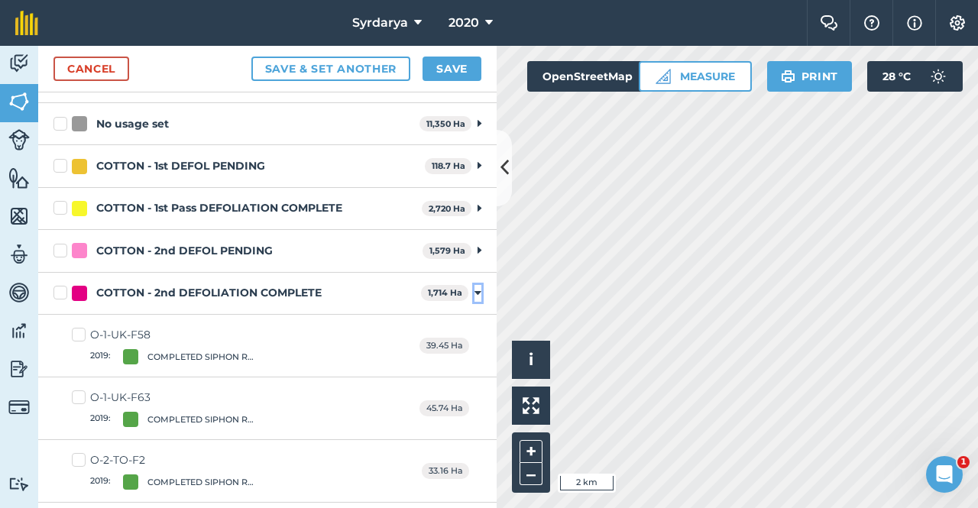
click at [475, 294] on icon at bounding box center [478, 294] width 7 height 14
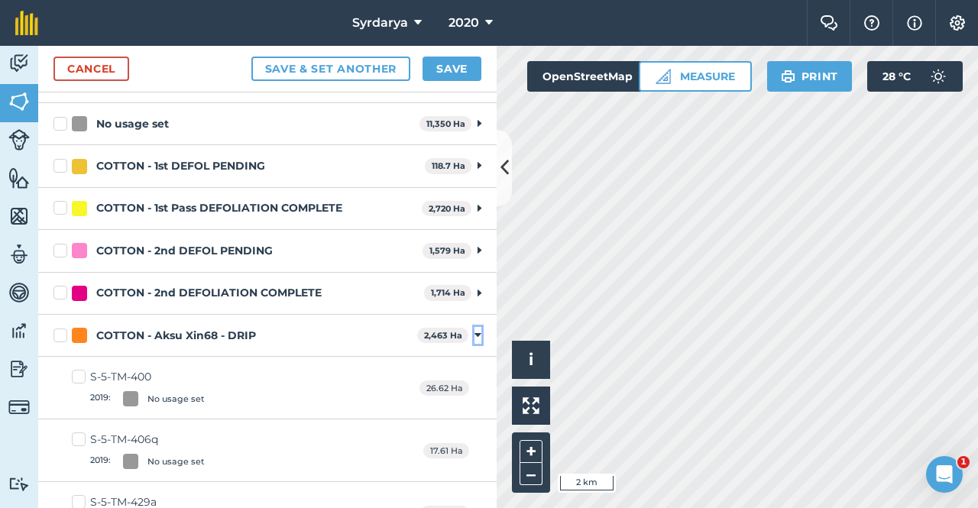
click at [475, 337] on icon at bounding box center [478, 336] width 7 height 14
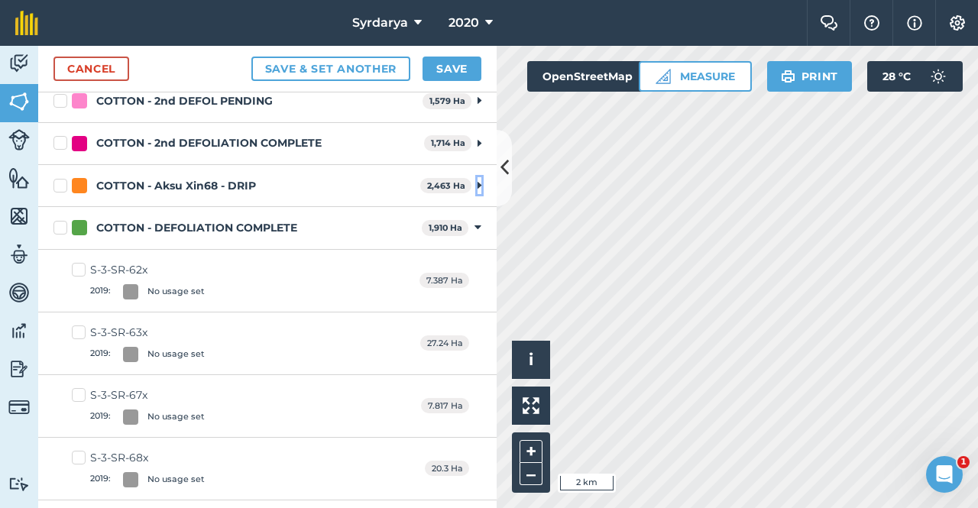
scroll to position [306, 0]
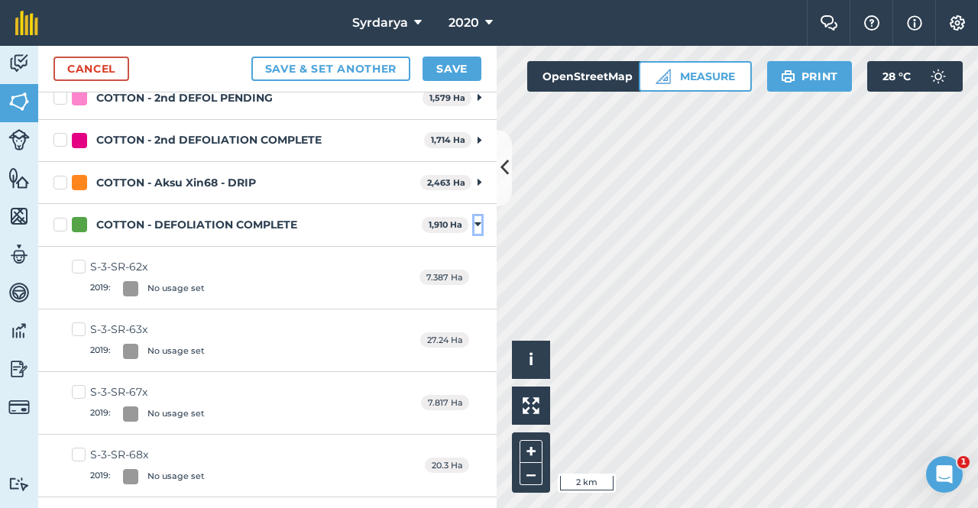
click at [475, 224] on icon at bounding box center [478, 225] width 7 height 14
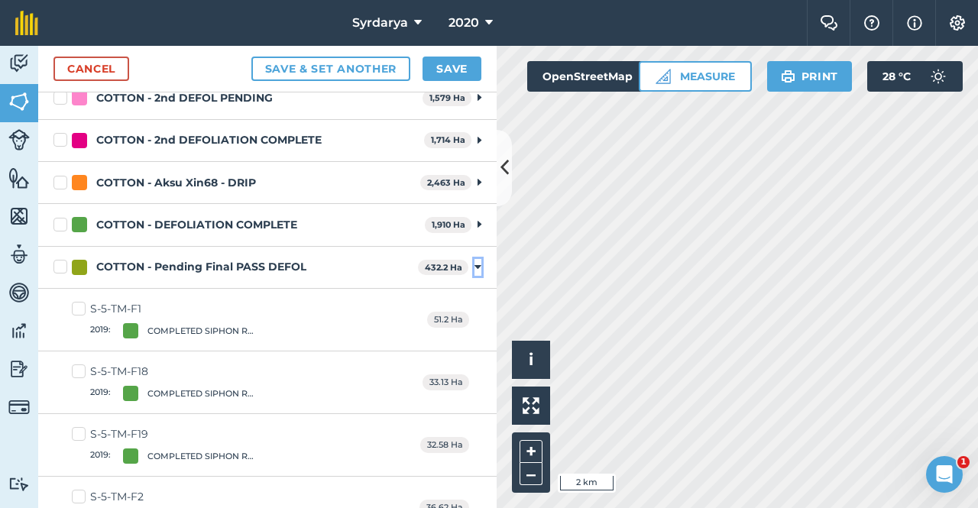
click at [475, 265] on icon at bounding box center [478, 268] width 7 height 14
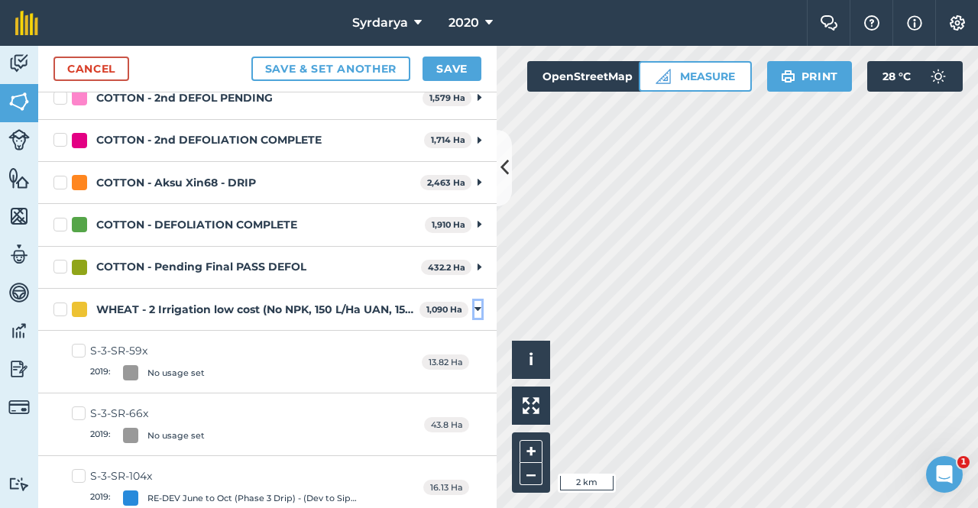
click at [475, 309] on icon at bounding box center [478, 310] width 7 height 14
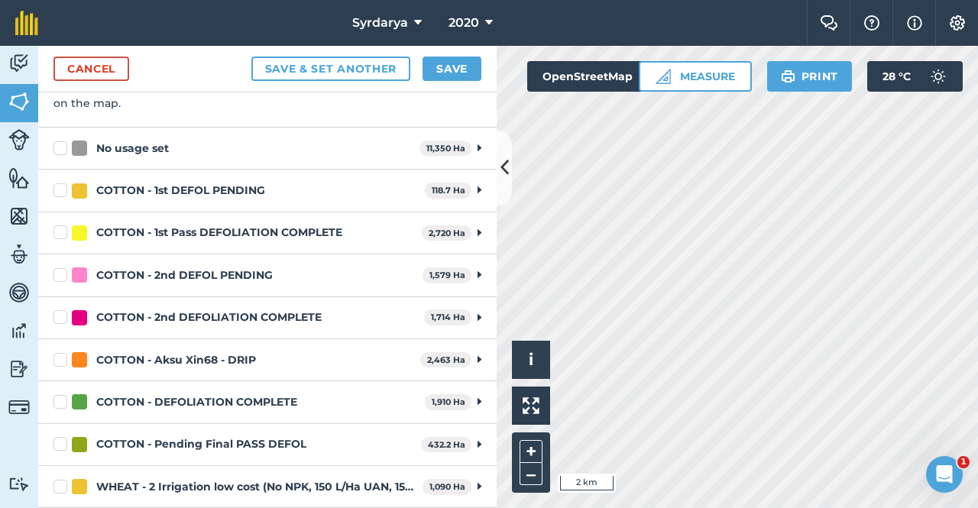
click at [60, 318] on label "COTTON - 2nd DEFOLIATION COMPLETE" at bounding box center [236, 318] width 365 height 16
click at [60, 318] on input "COTTON - 2nd DEFOLIATION COMPLETE" at bounding box center [59, 315] width 10 height 10
checkbox input "true"
click at [450, 65] on button "Save" at bounding box center [452, 69] width 59 height 24
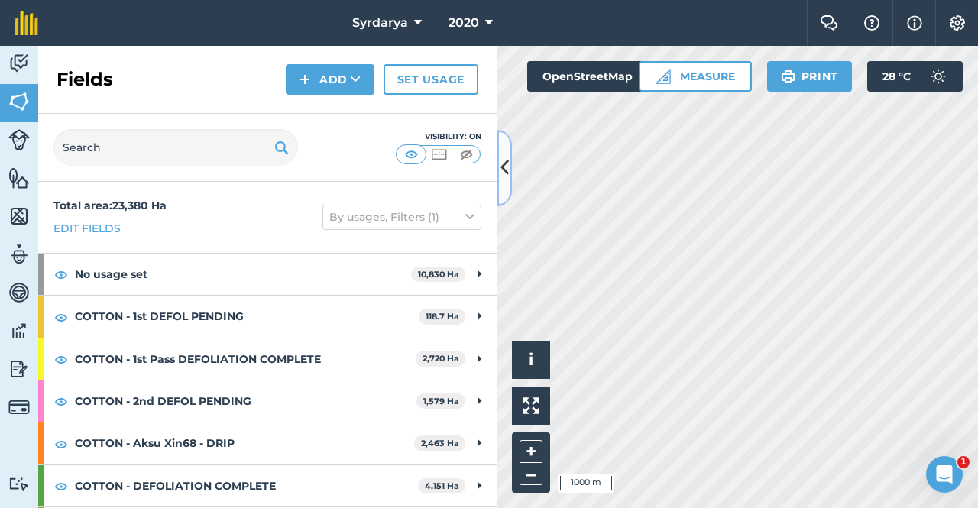
click at [507, 163] on icon at bounding box center [505, 167] width 8 height 27
click at [470, 14] on span "2020" at bounding box center [464, 23] width 31 height 18
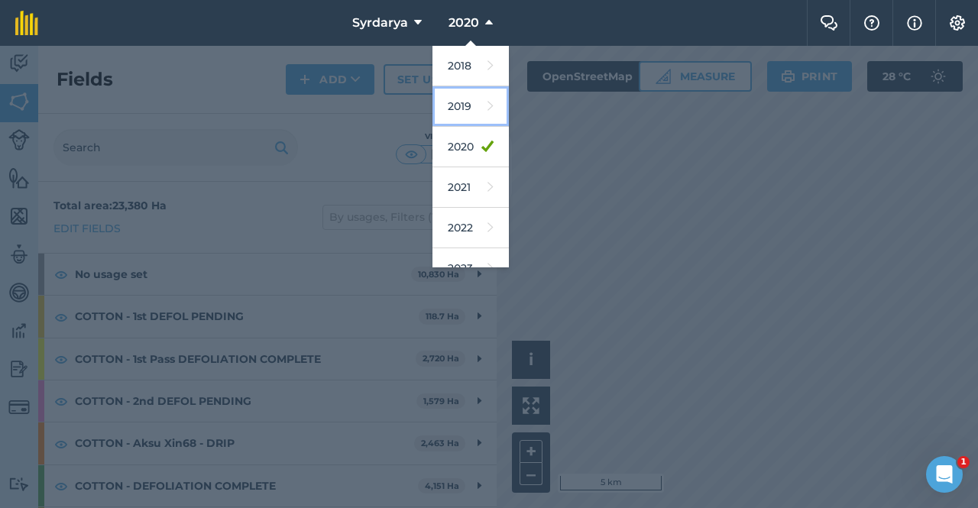
click at [467, 96] on link "2019" at bounding box center [471, 106] width 76 height 41
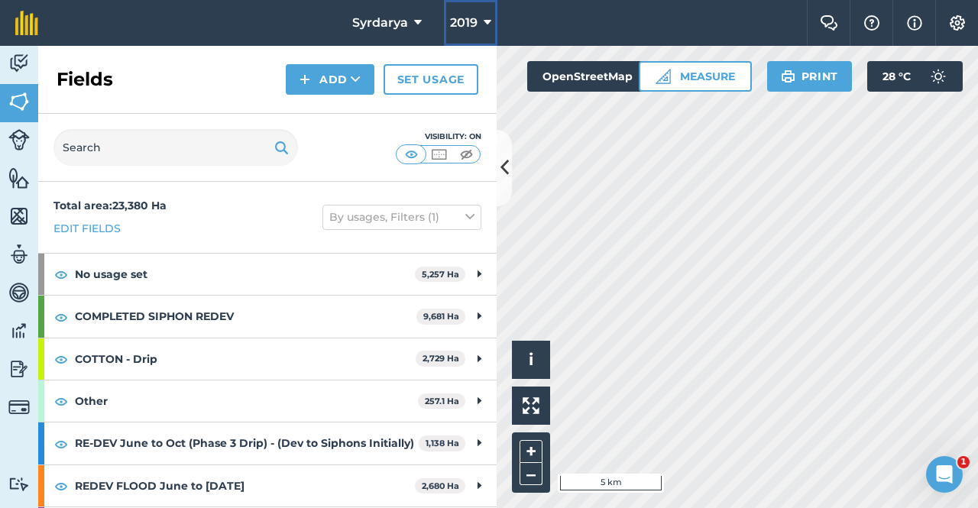
click at [475, 24] on span "2019" at bounding box center [464, 23] width 28 height 18
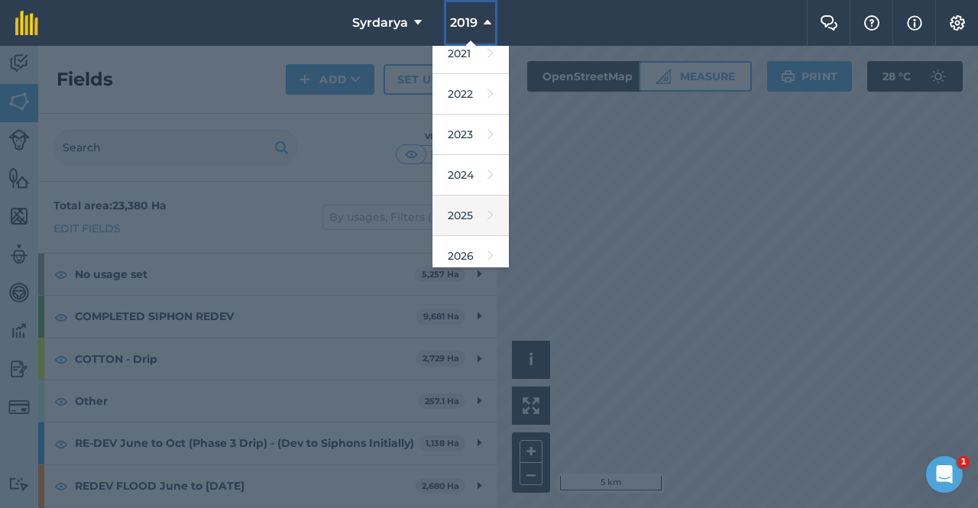
scroll to position [107, 0]
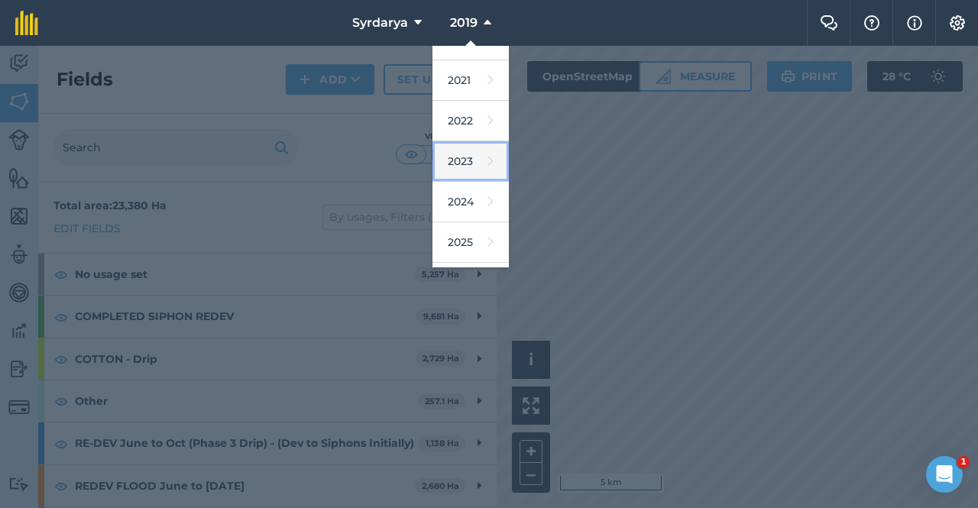
click at [465, 155] on link "2023" at bounding box center [471, 161] width 76 height 41
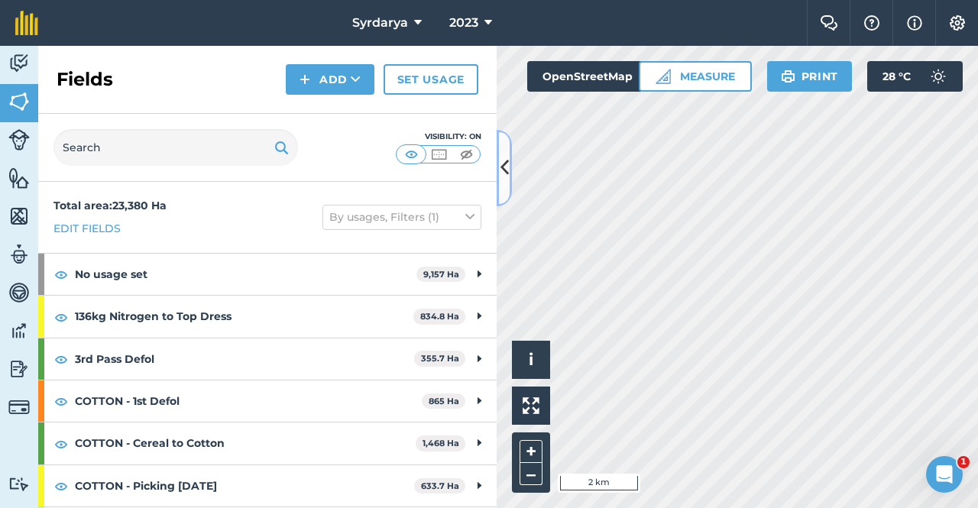
click at [503, 165] on icon at bounding box center [505, 167] width 8 height 27
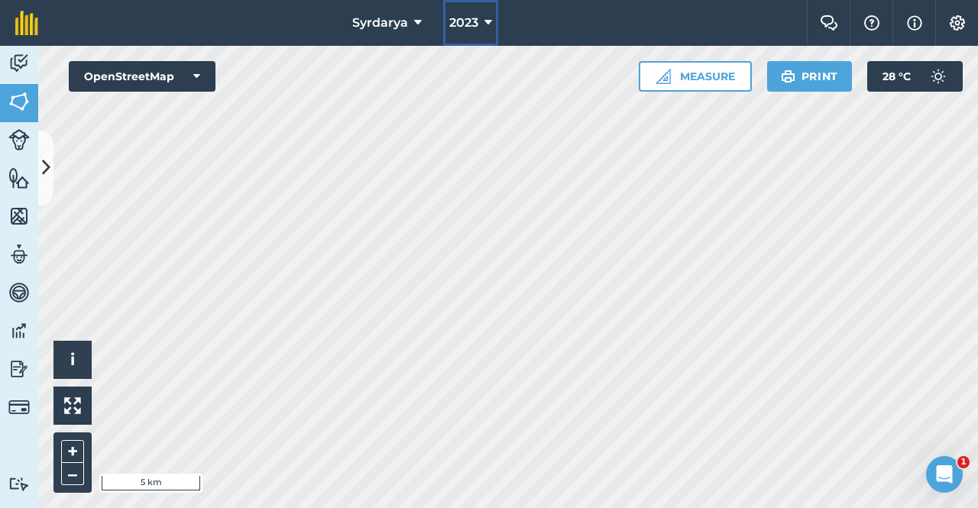
click at [479, 17] on button "2023" at bounding box center [470, 23] width 55 height 46
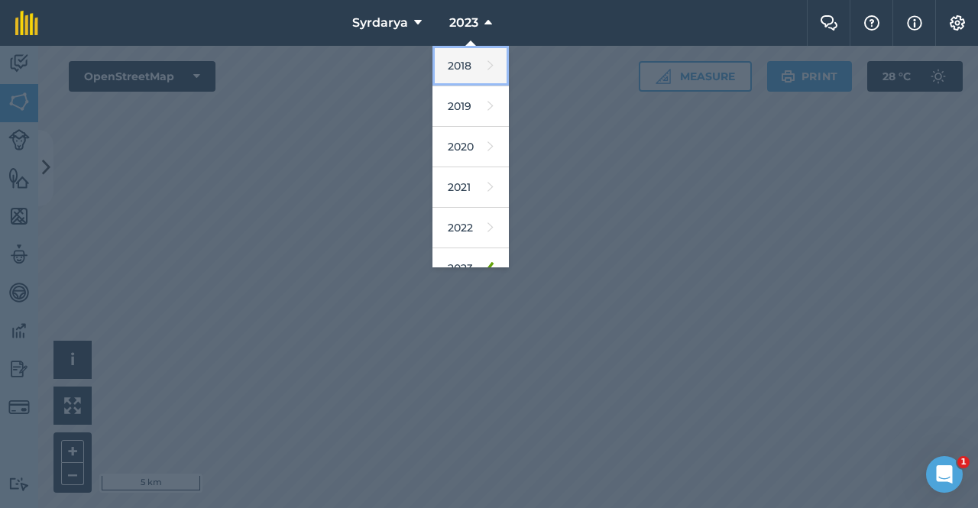
click at [462, 65] on link "2018" at bounding box center [471, 66] width 76 height 41
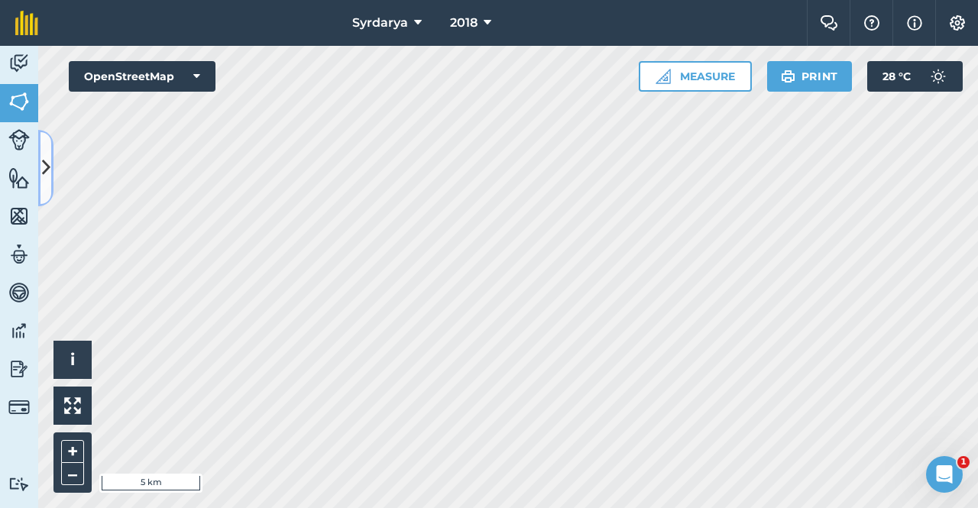
click at [44, 162] on icon at bounding box center [46, 167] width 8 height 27
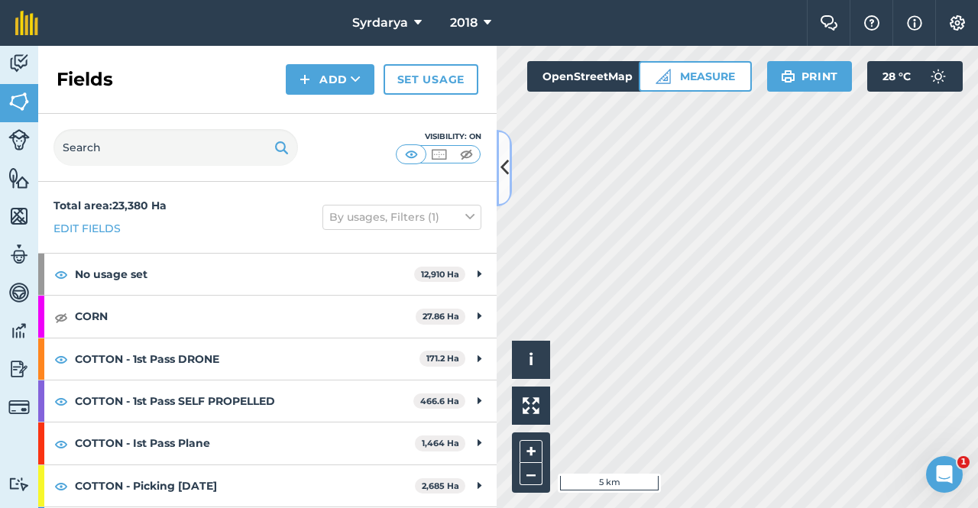
scroll to position [83, 0]
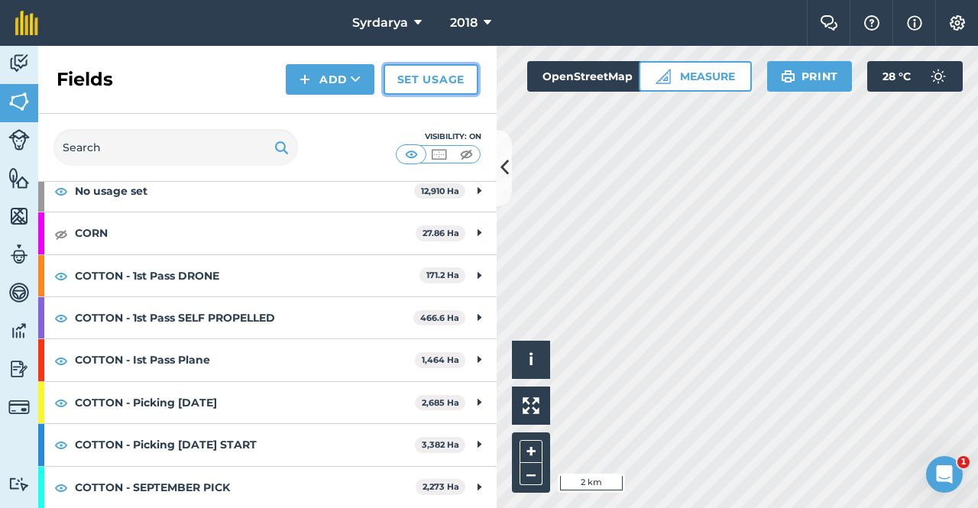
click at [435, 80] on link "Set usage" at bounding box center [431, 79] width 95 height 31
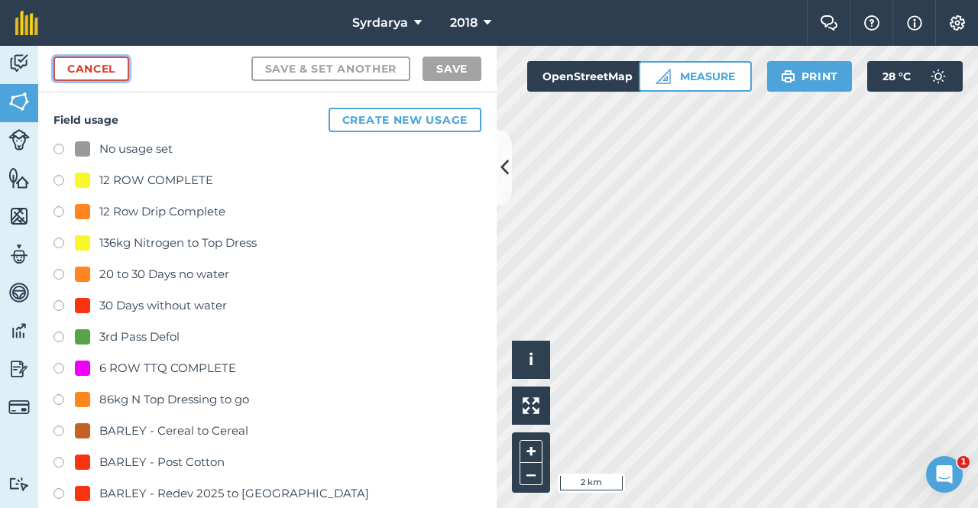
click at [103, 69] on link "Cancel" at bounding box center [92, 69] width 76 height 24
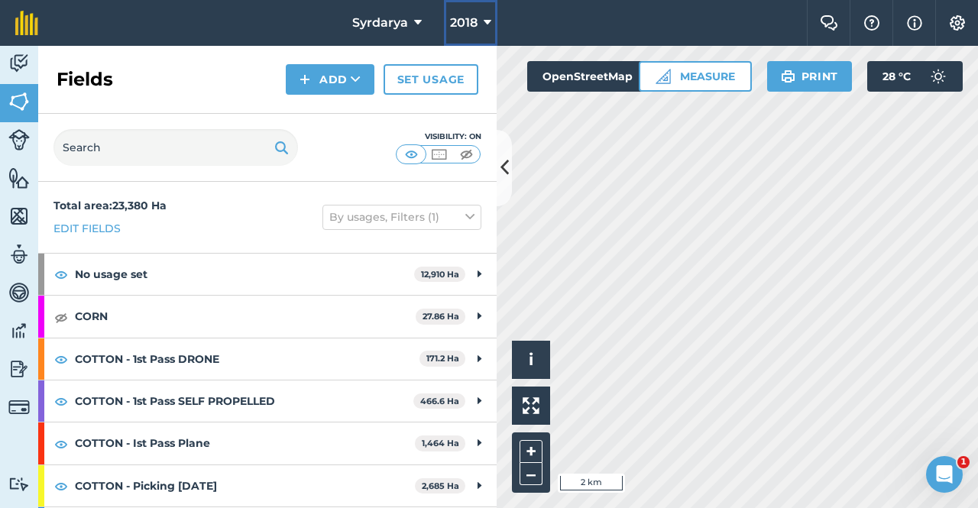
click at [492, 15] on icon at bounding box center [488, 23] width 8 height 18
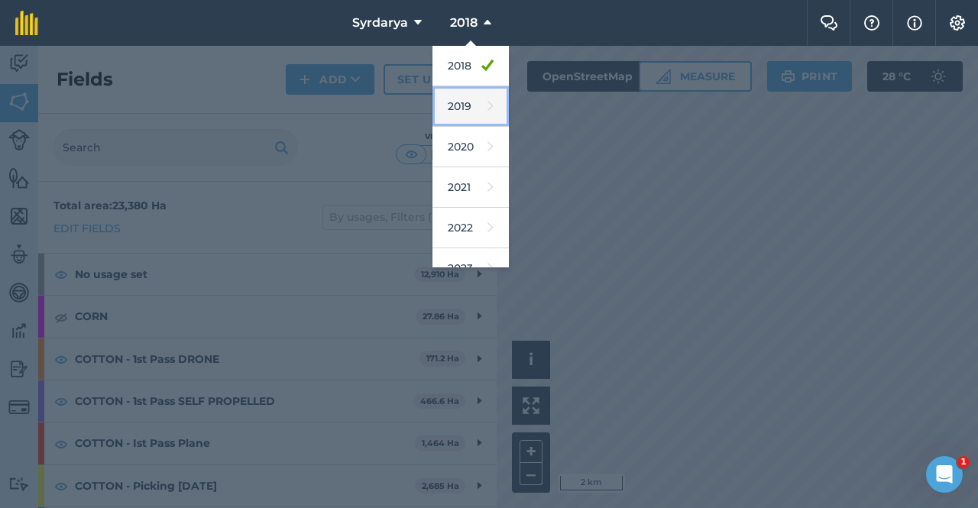
click at [456, 106] on link "2019" at bounding box center [471, 106] width 76 height 41
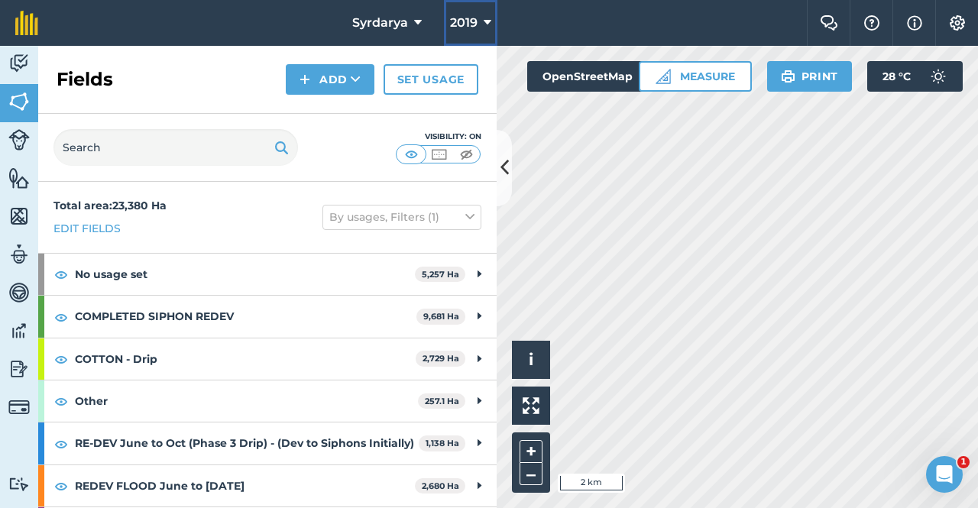
click at [465, 14] on span "2019" at bounding box center [464, 23] width 28 height 18
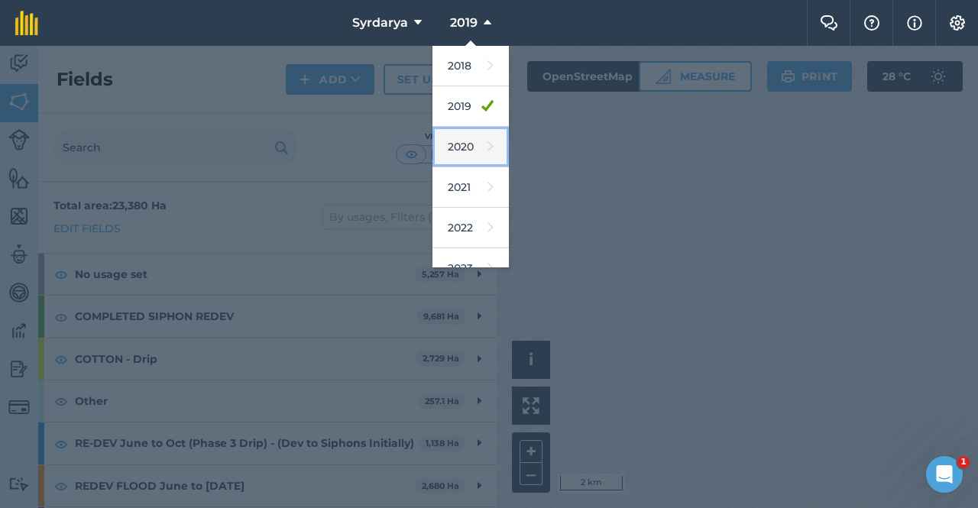
click at [453, 162] on link "2020" at bounding box center [471, 147] width 76 height 41
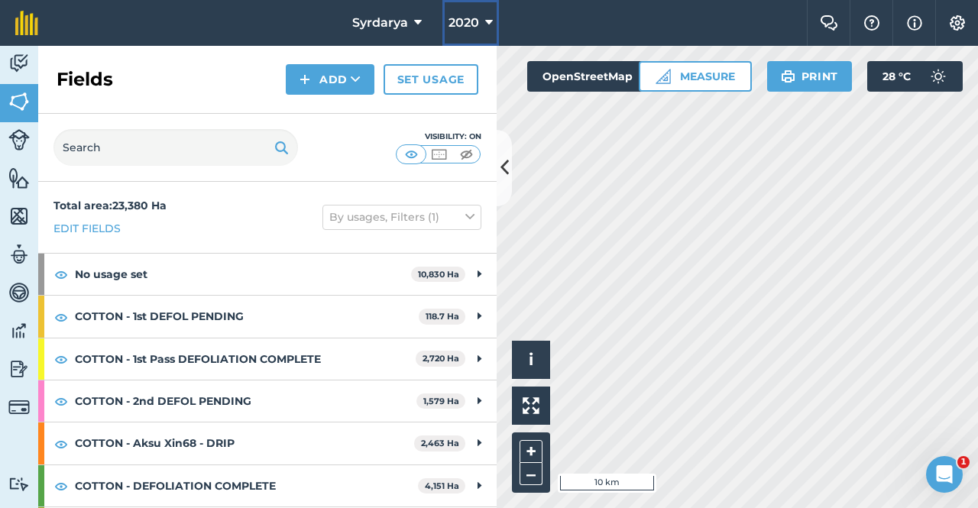
click at [464, 21] on span "2020" at bounding box center [464, 23] width 31 height 18
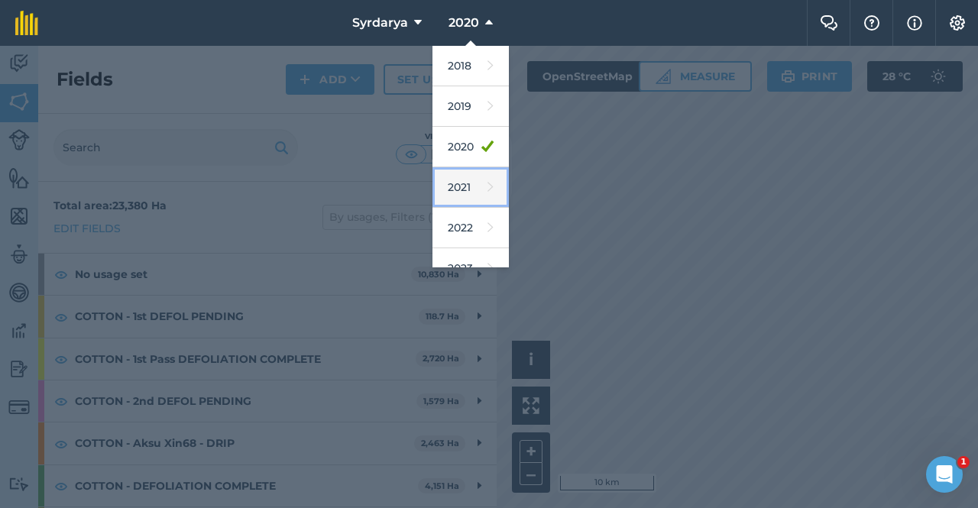
click at [450, 190] on link "2021" at bounding box center [471, 187] width 76 height 41
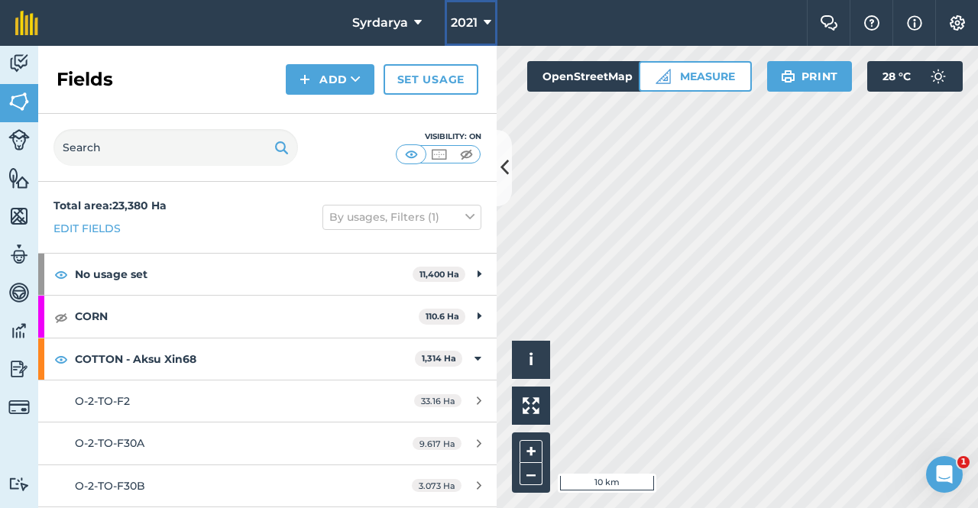
click at [471, 28] on span "2021" at bounding box center [464, 23] width 27 height 18
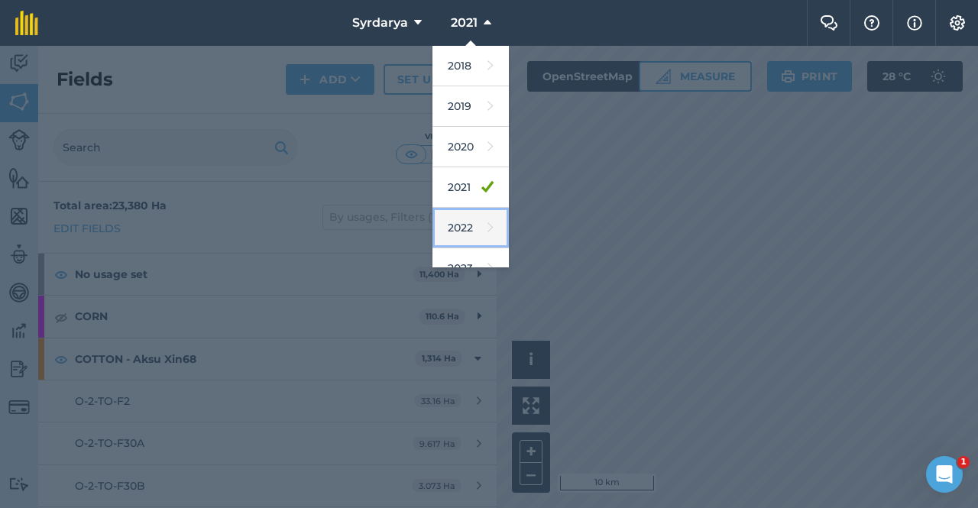
click at [457, 230] on link "2022" at bounding box center [471, 228] width 76 height 41
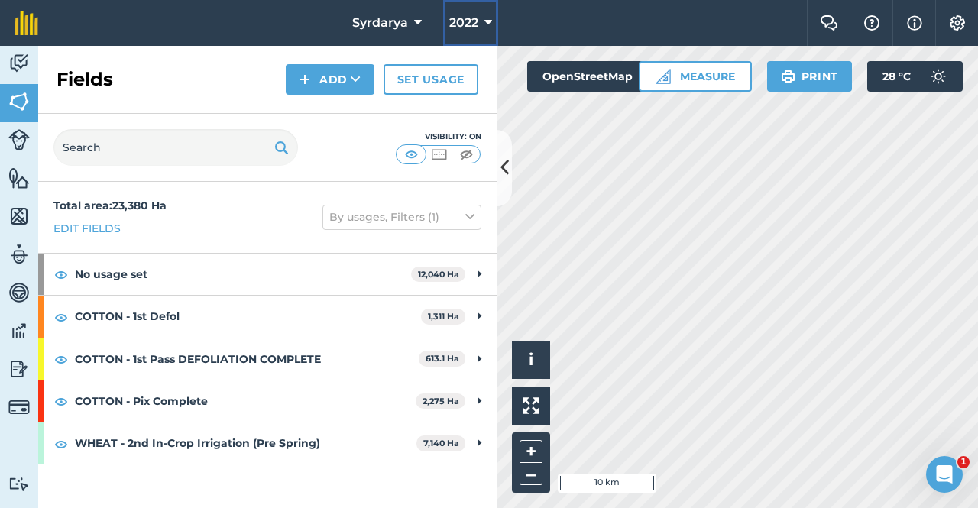
click at [453, 18] on span "2022" at bounding box center [463, 23] width 29 height 18
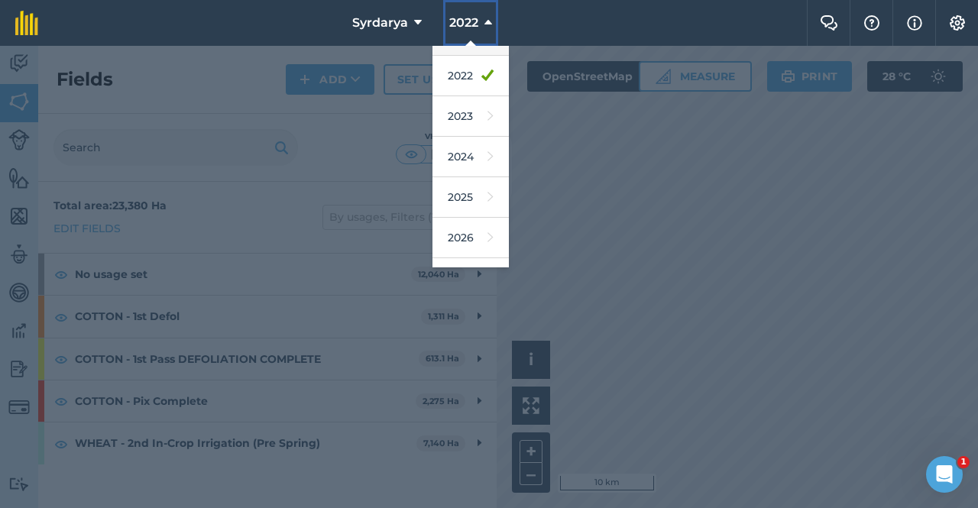
scroll to position [153, 0]
click at [462, 111] on link "2023" at bounding box center [471, 116] width 76 height 41
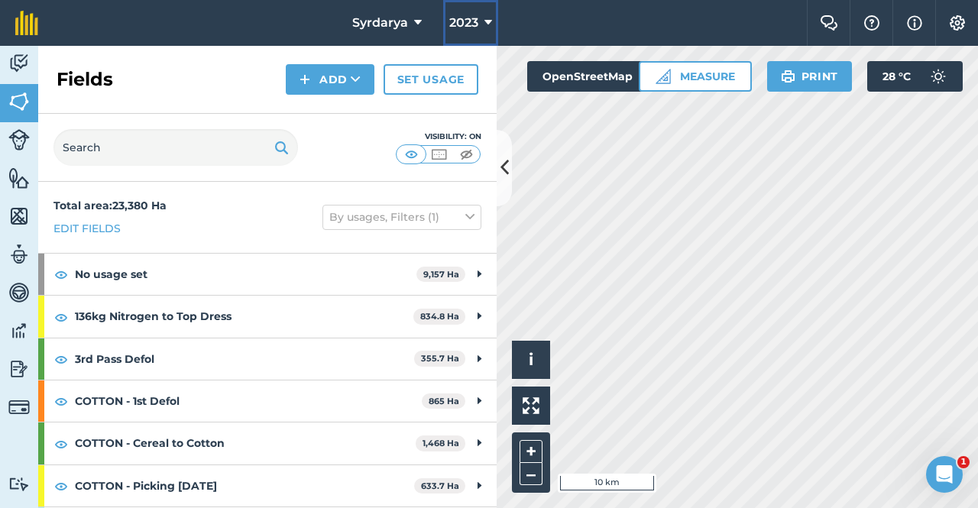
click at [456, 13] on button "2023" at bounding box center [470, 23] width 55 height 46
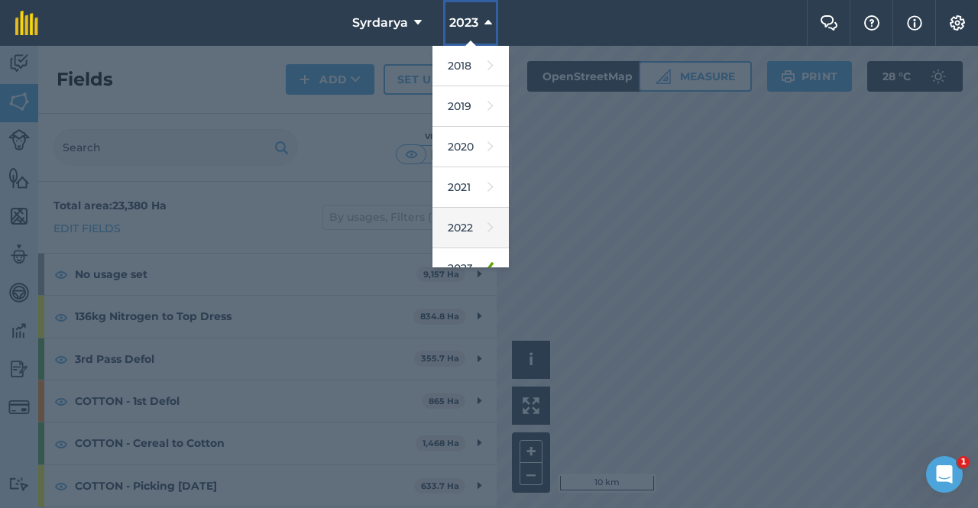
scroll to position [76, 0]
click at [459, 223] on link "2024" at bounding box center [471, 233] width 76 height 41
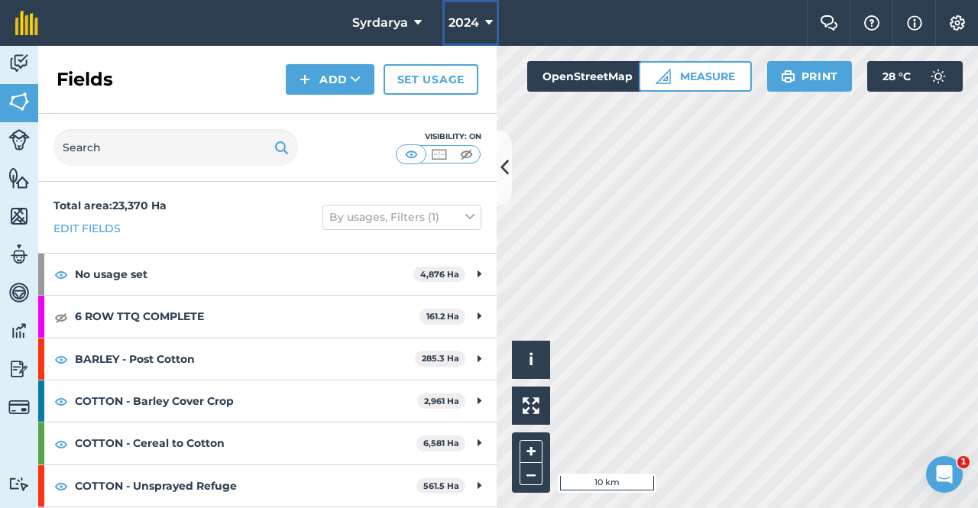
click at [468, 20] on span "2024" at bounding box center [464, 23] width 31 height 18
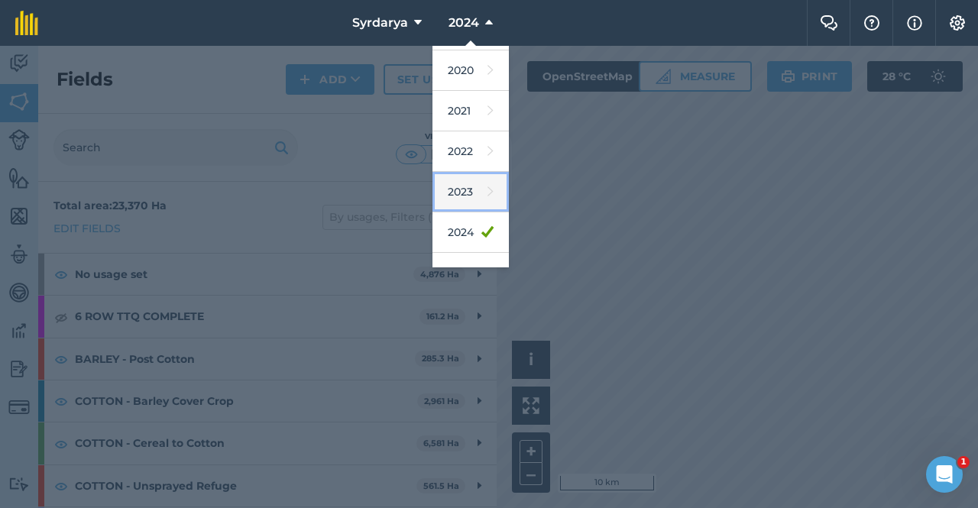
click at [459, 183] on link "2023" at bounding box center [471, 192] width 76 height 41
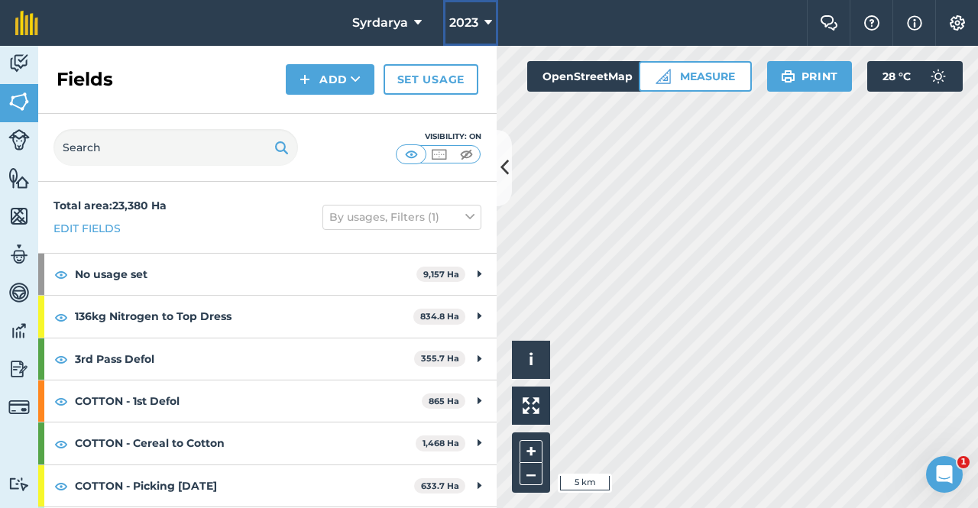
click at [466, 9] on button "2023" at bounding box center [470, 23] width 55 height 46
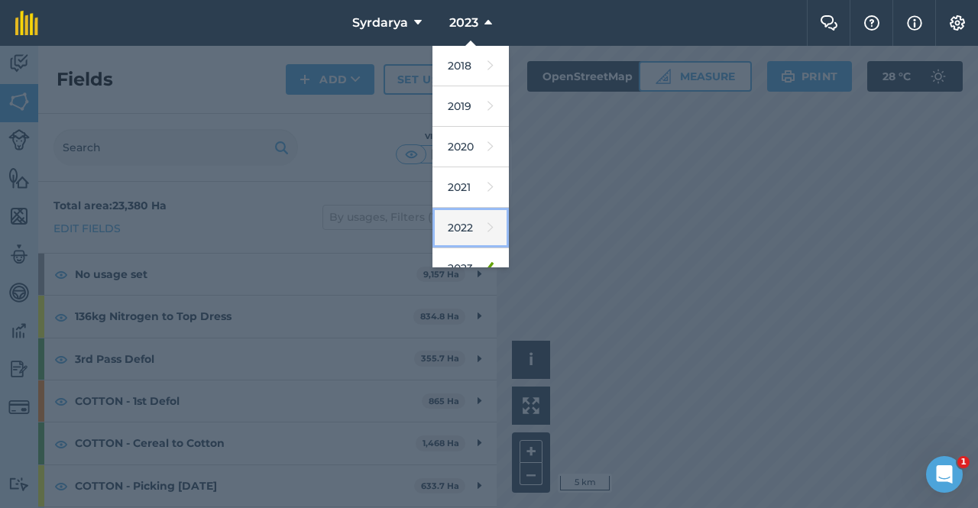
click at [469, 232] on link "2022" at bounding box center [471, 228] width 76 height 41
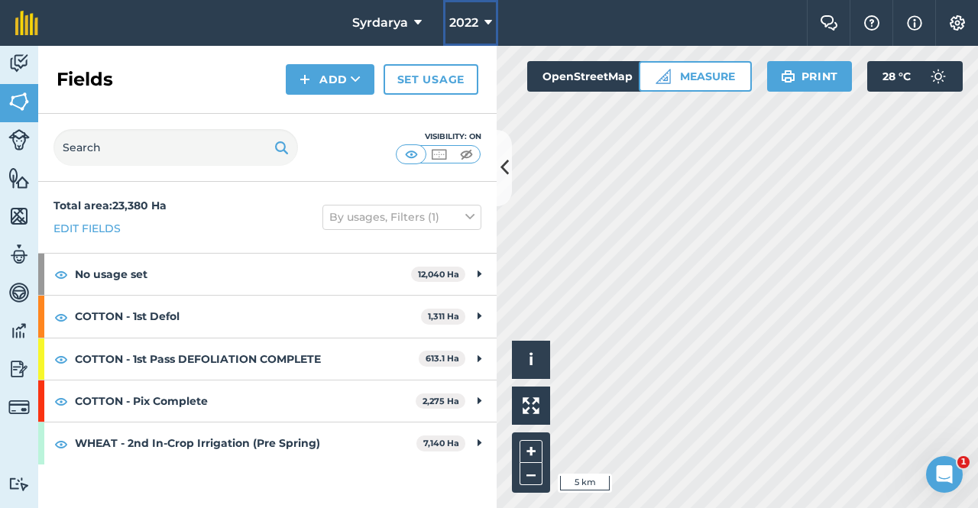
click at [471, 26] on span "2022" at bounding box center [463, 23] width 29 height 18
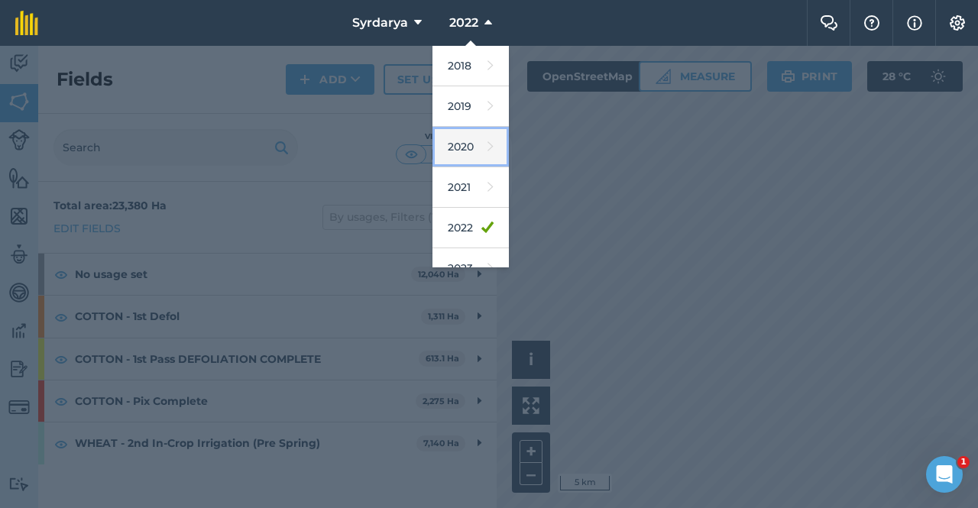
click at [456, 141] on link "2020" at bounding box center [471, 147] width 76 height 41
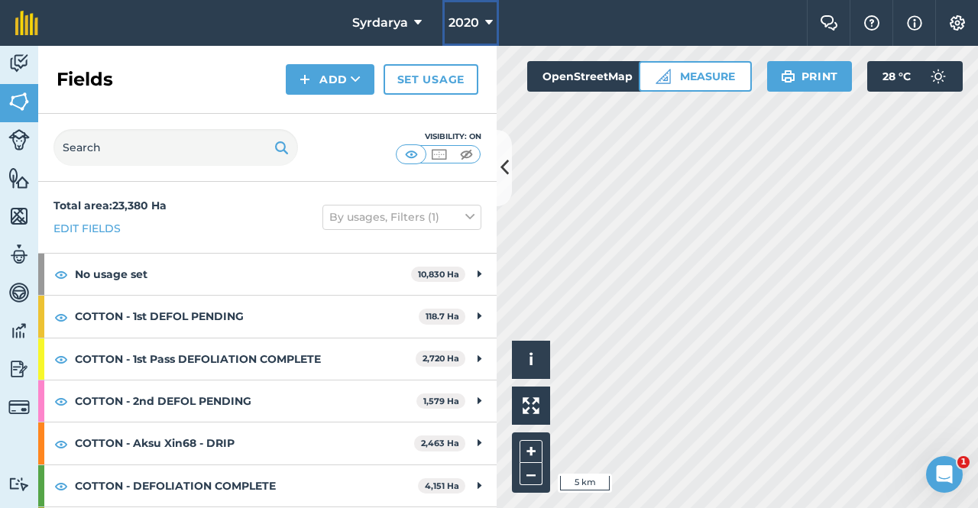
click at [465, 23] on span "2020" at bounding box center [464, 23] width 31 height 18
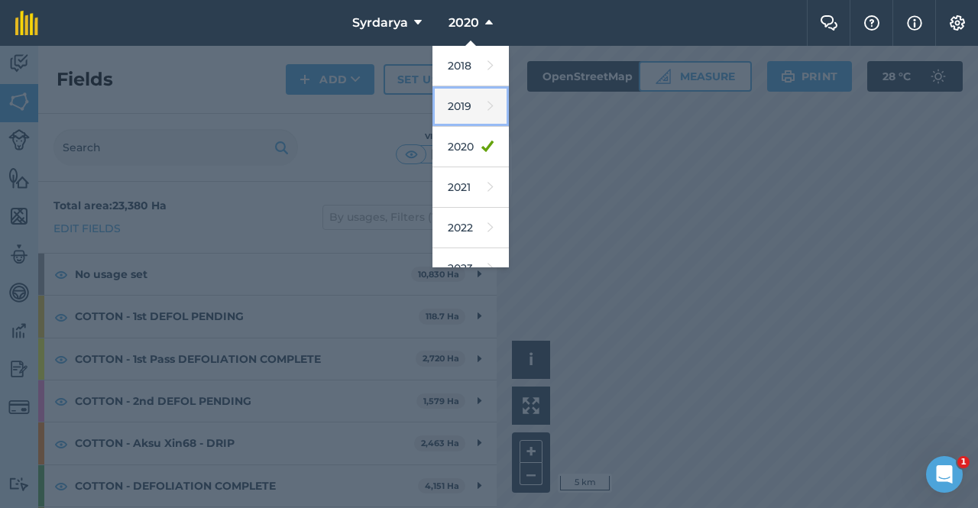
click at [459, 106] on link "2019" at bounding box center [471, 106] width 76 height 41
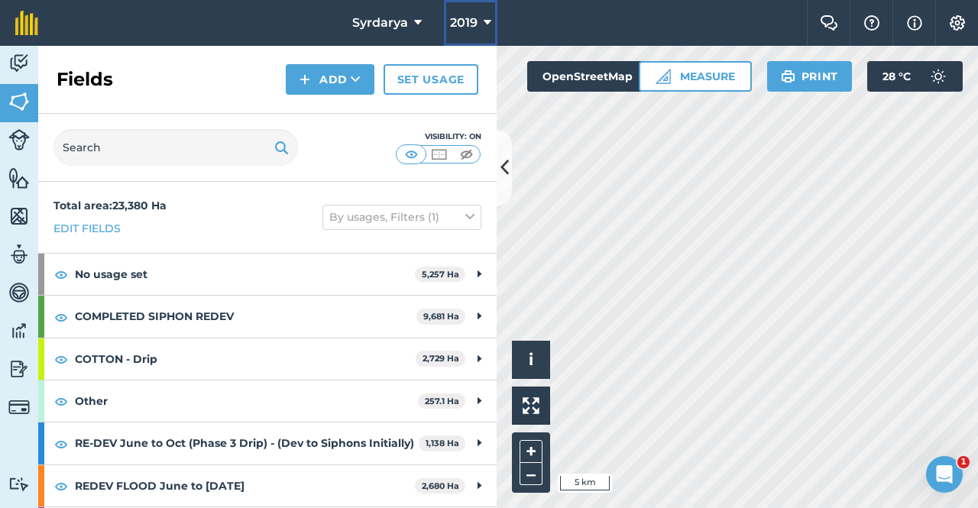
click at [480, 20] on button "2019" at bounding box center [471, 23] width 54 height 46
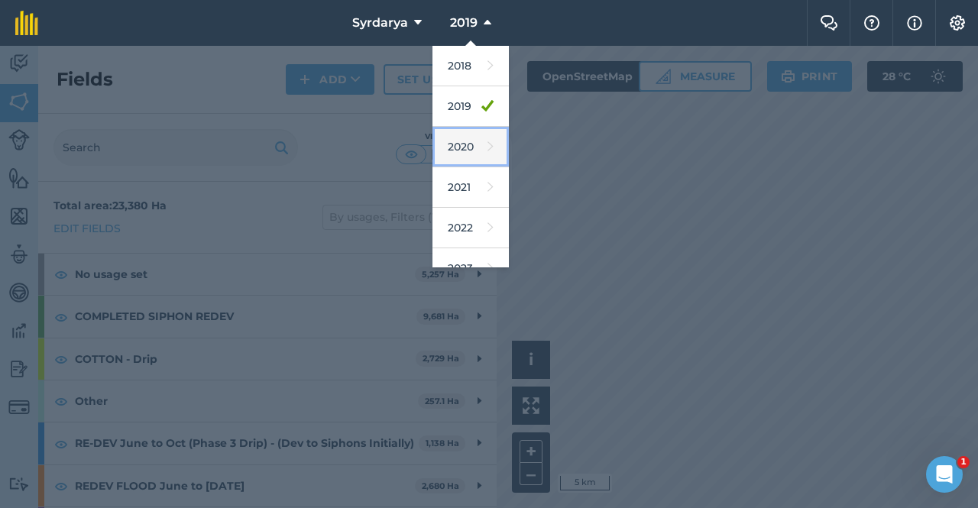
click at [460, 141] on link "2020" at bounding box center [471, 147] width 76 height 41
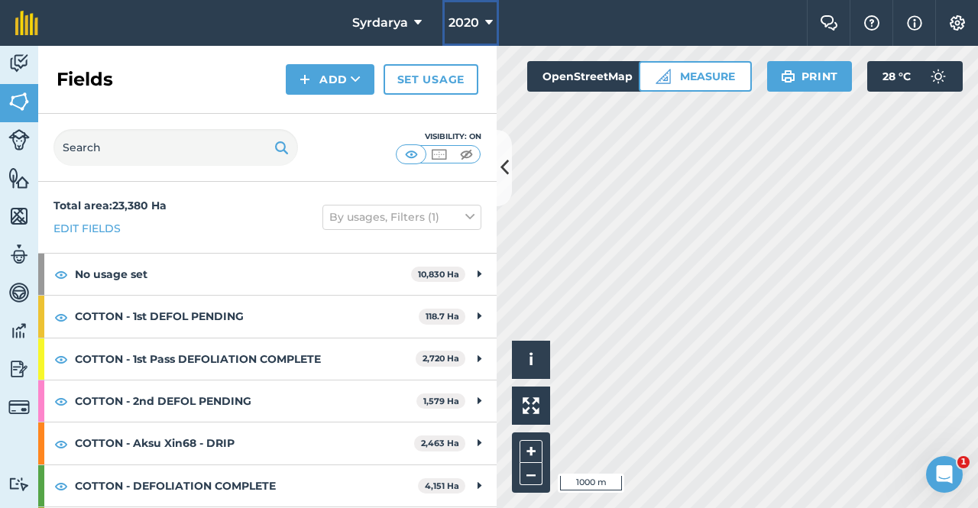
click at [477, 21] on span "2020" at bounding box center [464, 23] width 31 height 18
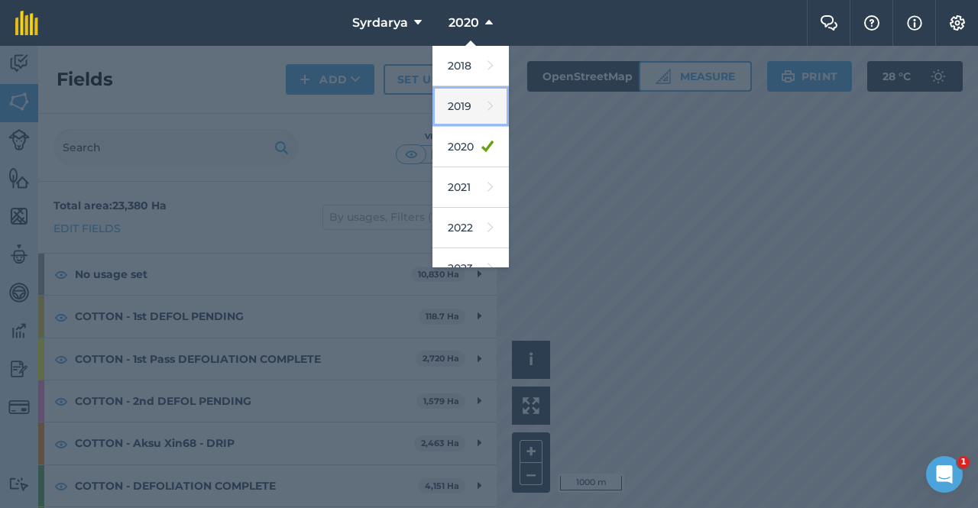
click at [464, 105] on link "2019" at bounding box center [471, 106] width 76 height 41
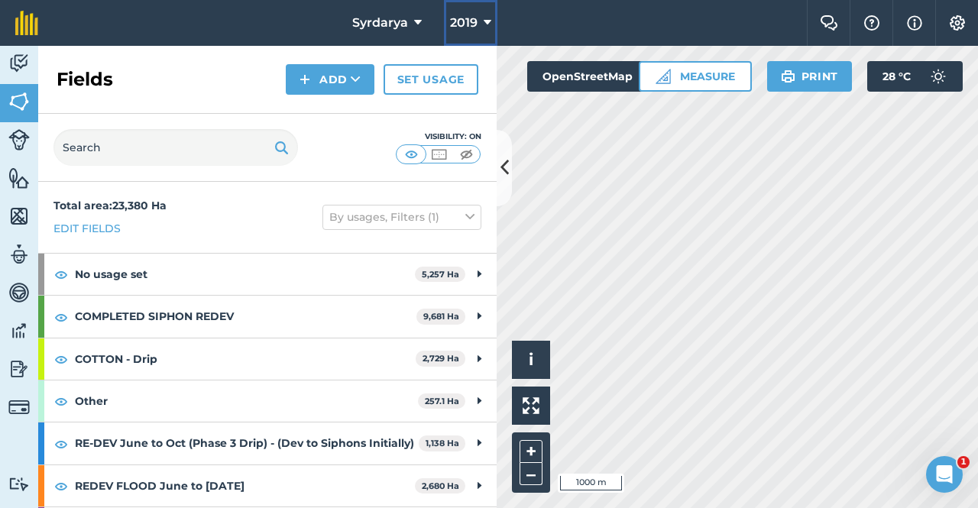
click at [466, 26] on span "2019" at bounding box center [464, 23] width 28 height 18
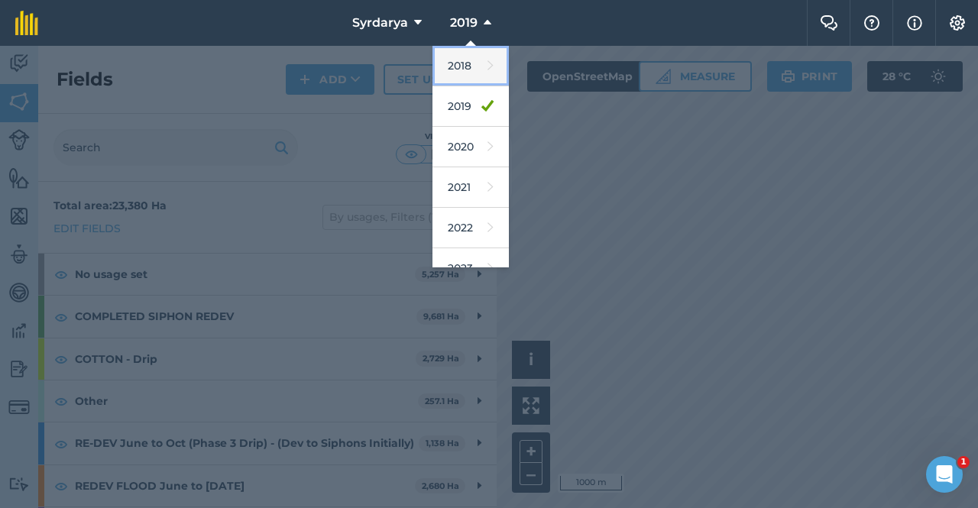
click at [463, 67] on link "2018" at bounding box center [471, 66] width 76 height 41
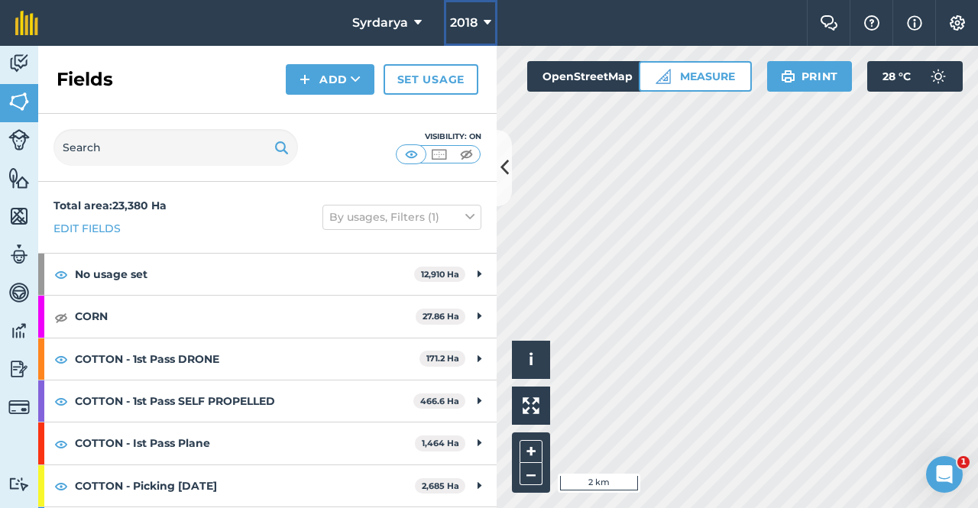
click at [471, 15] on span "2018" at bounding box center [464, 23] width 28 height 18
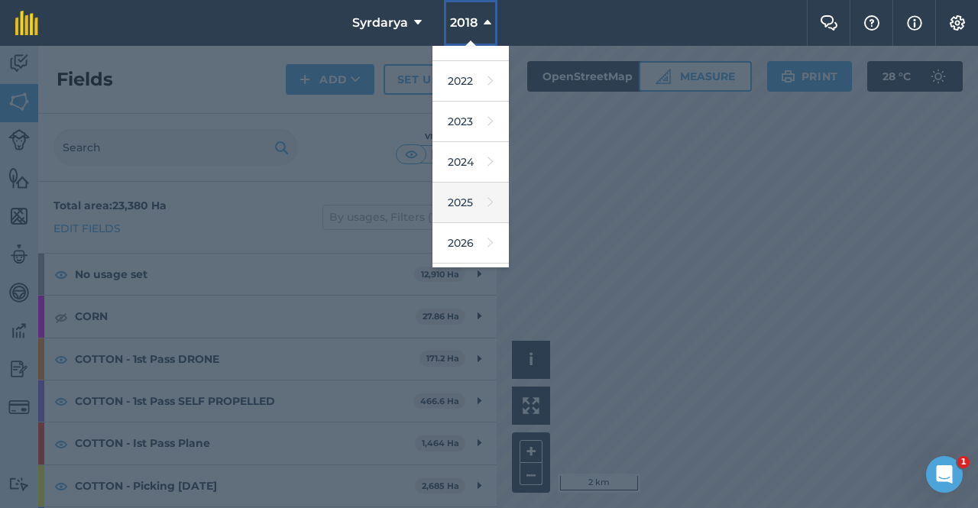
scroll to position [153, 0]
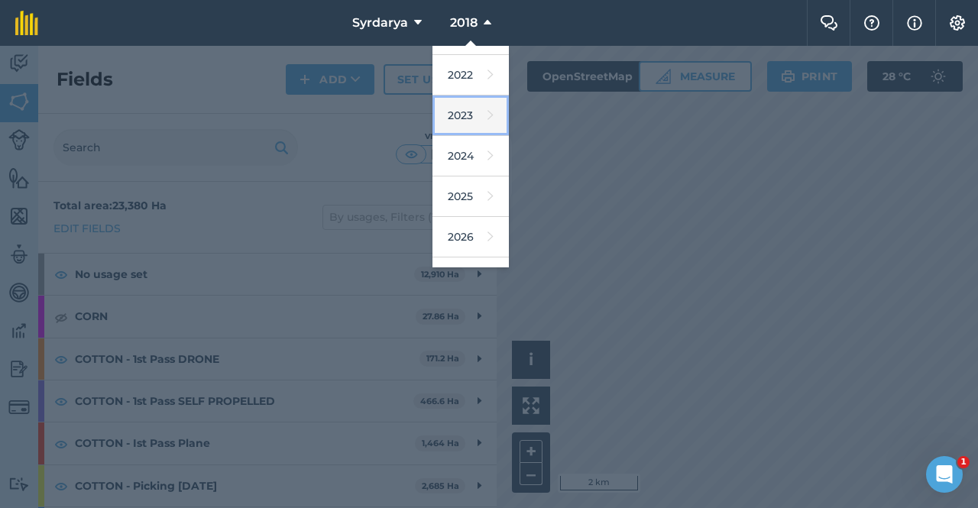
click at [471, 102] on link "2023" at bounding box center [471, 116] width 76 height 41
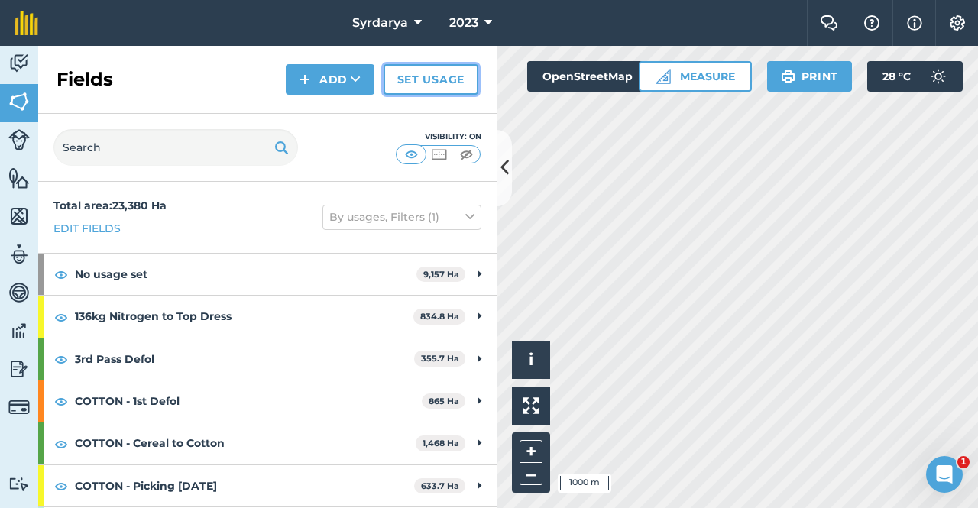
click at [427, 83] on link "Set usage" at bounding box center [431, 79] width 95 height 31
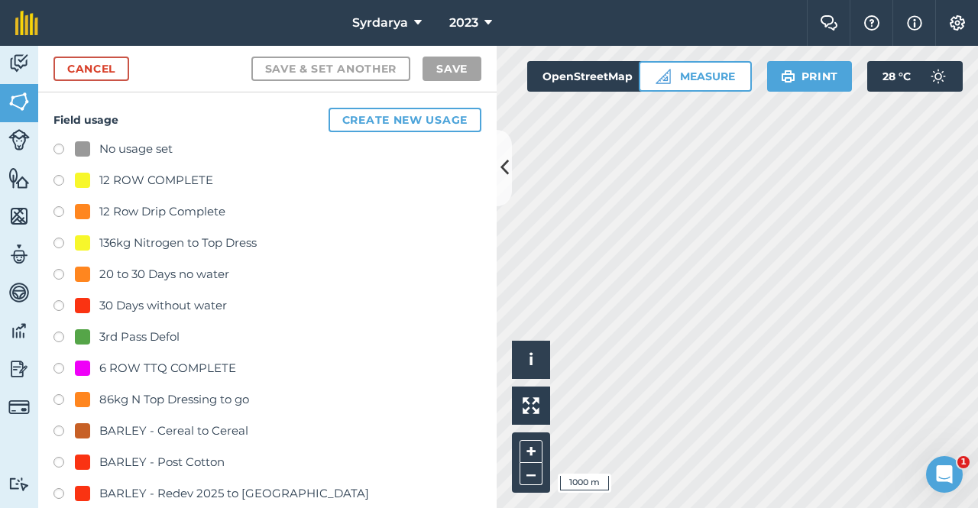
click at [54, 148] on label at bounding box center [64, 151] width 21 height 15
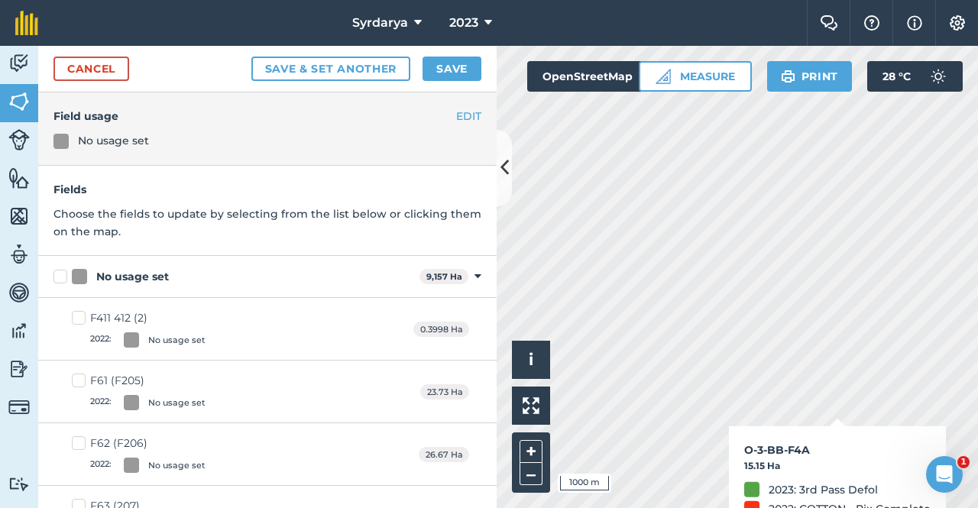
checkbox input "true"
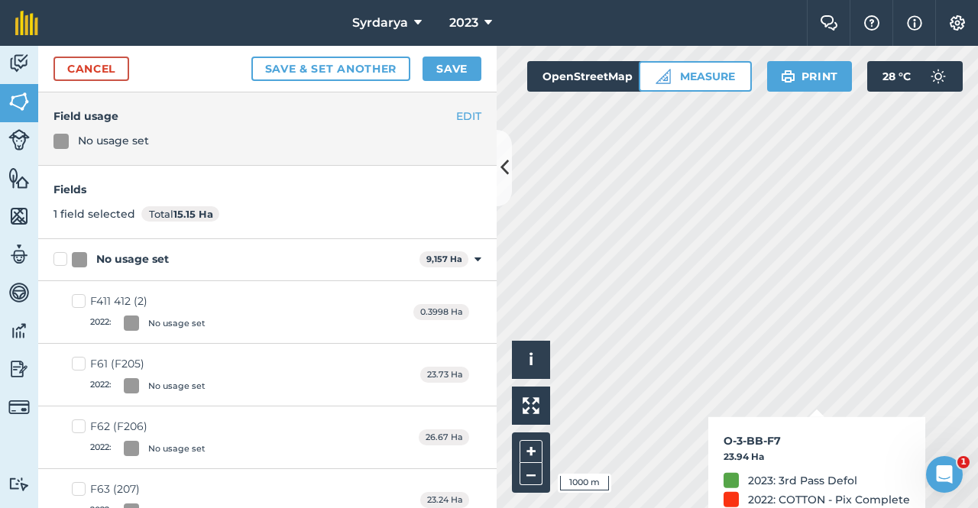
checkbox input "true"
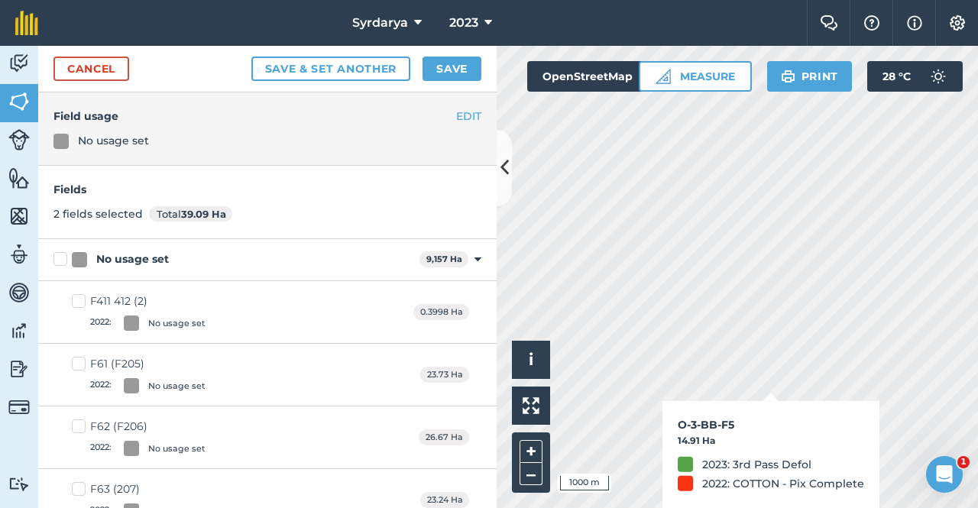
checkbox input "true"
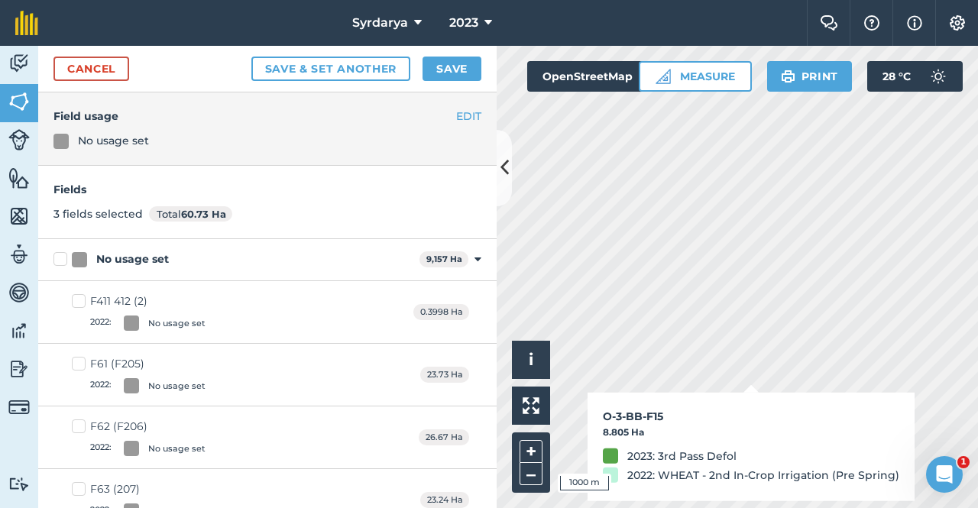
checkbox input "true"
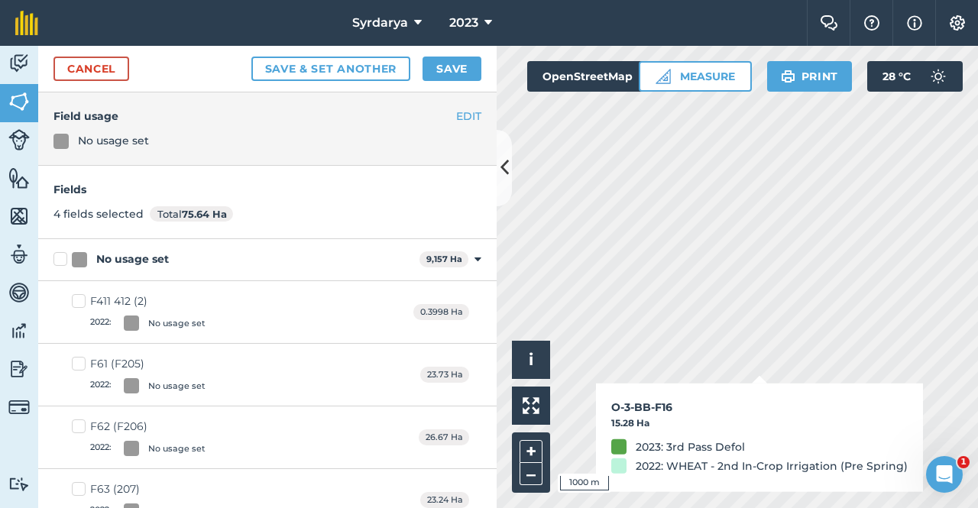
checkbox input "true"
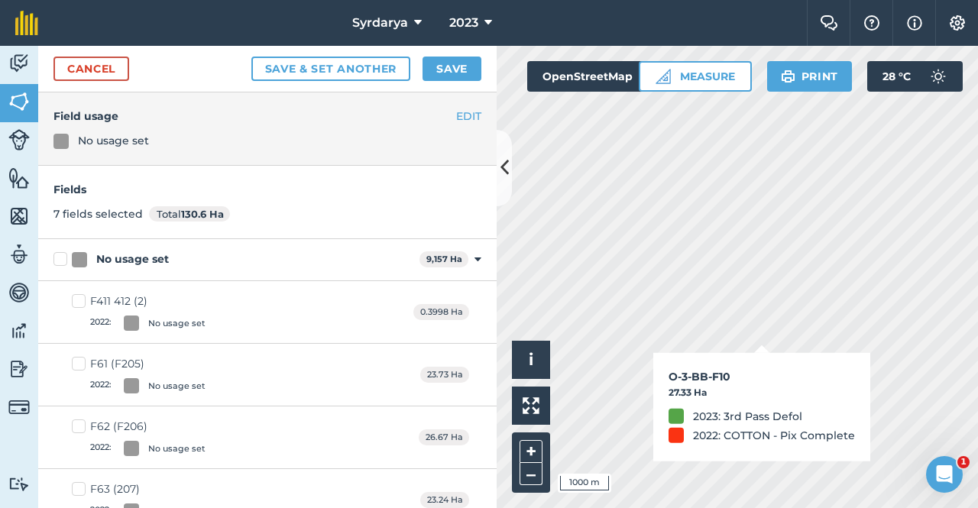
checkbox input "false"
checkbox input "true"
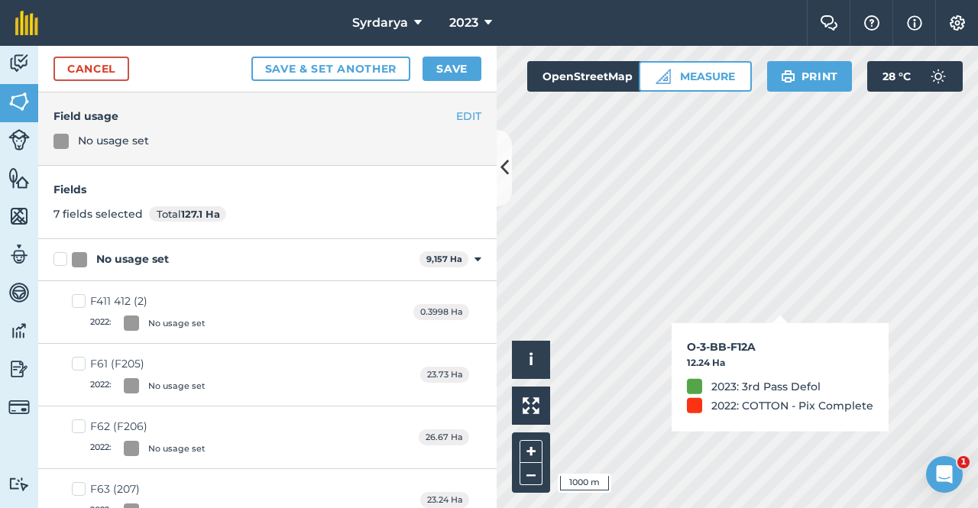
checkbox input "true"
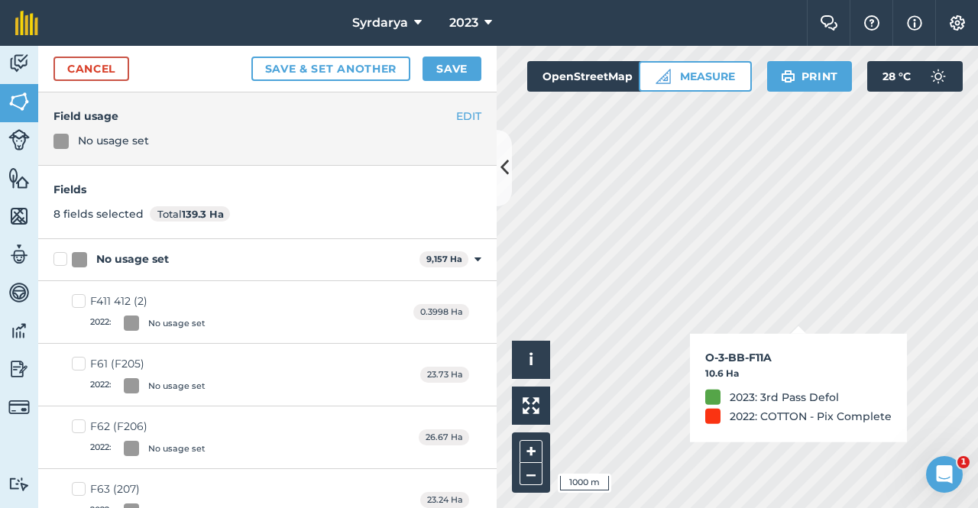
checkbox input "true"
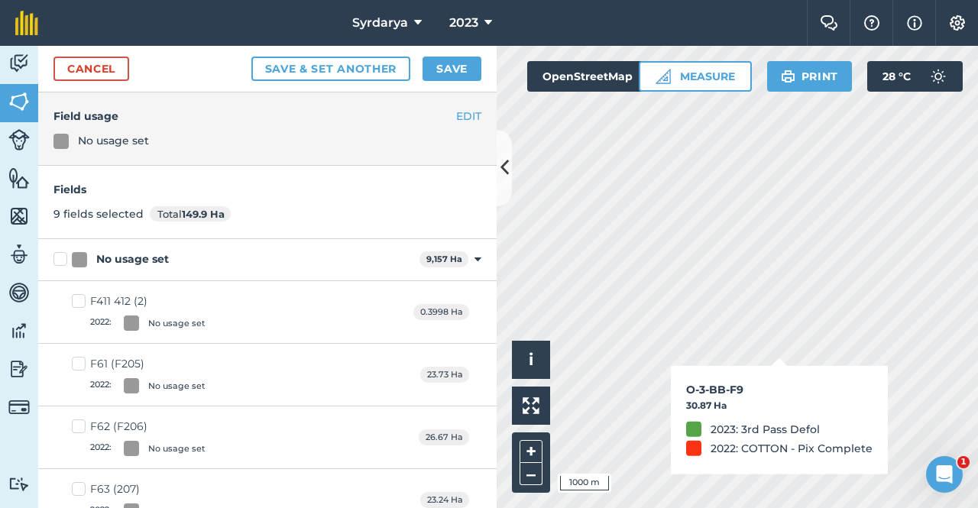
checkbox input "true"
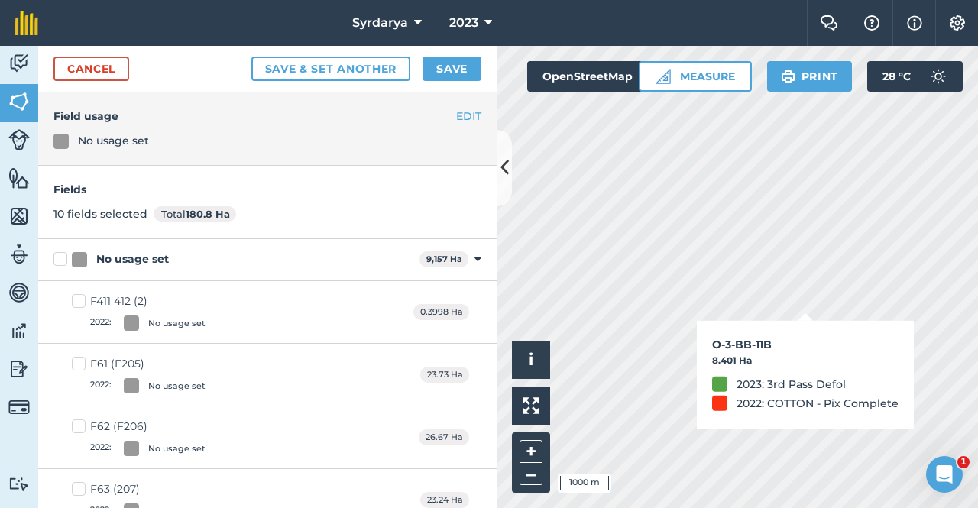
checkbox input "true"
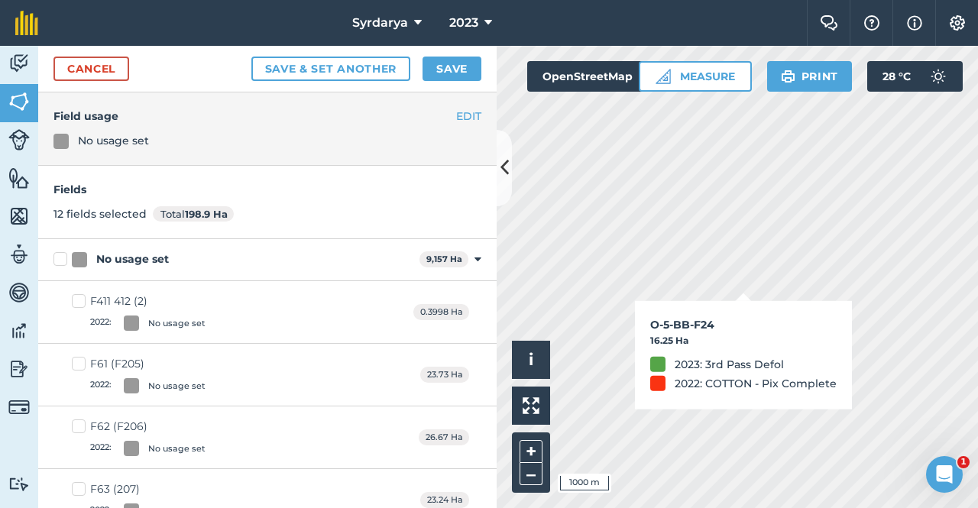
checkbox input "true"
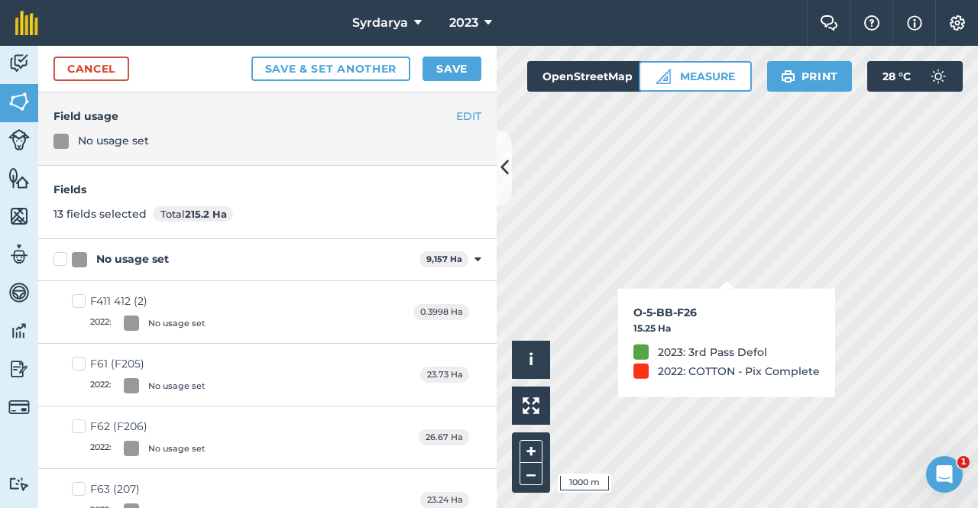
checkbox input "true"
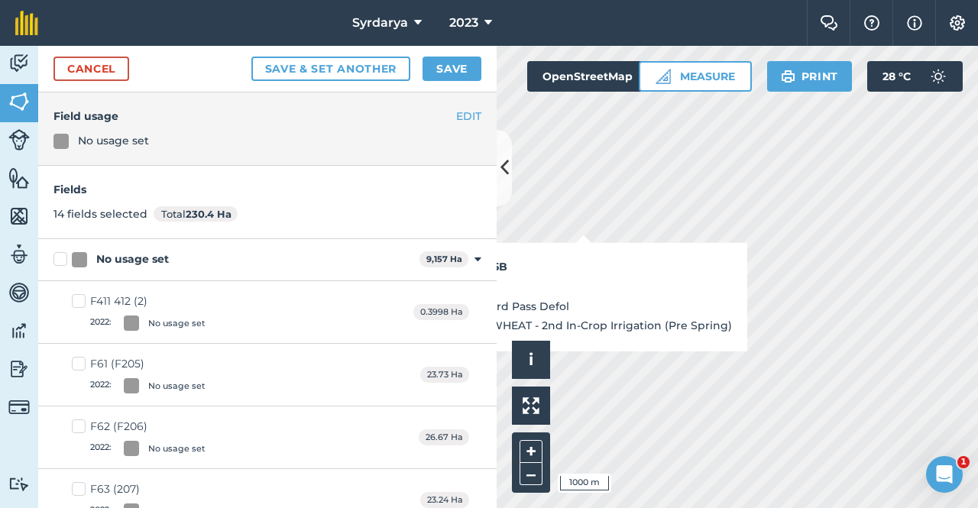
checkbox input "true"
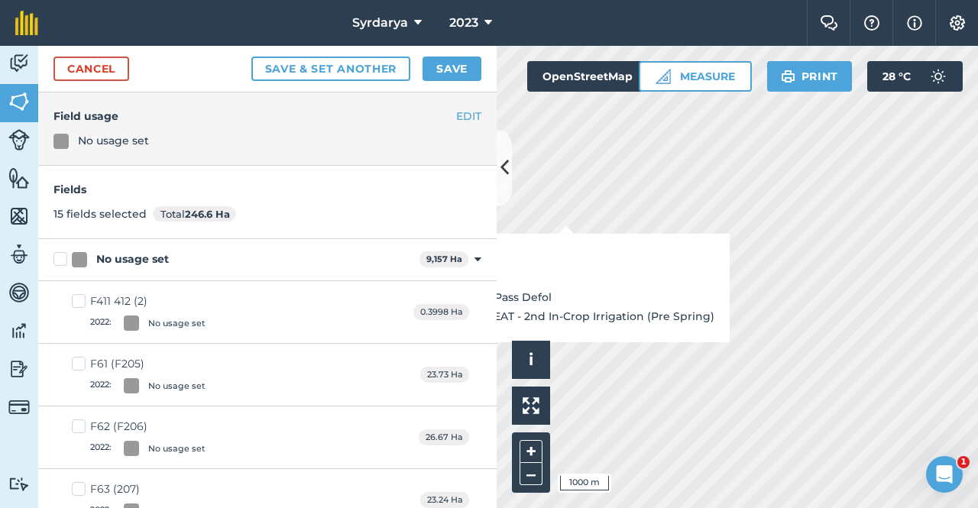
checkbox input "true"
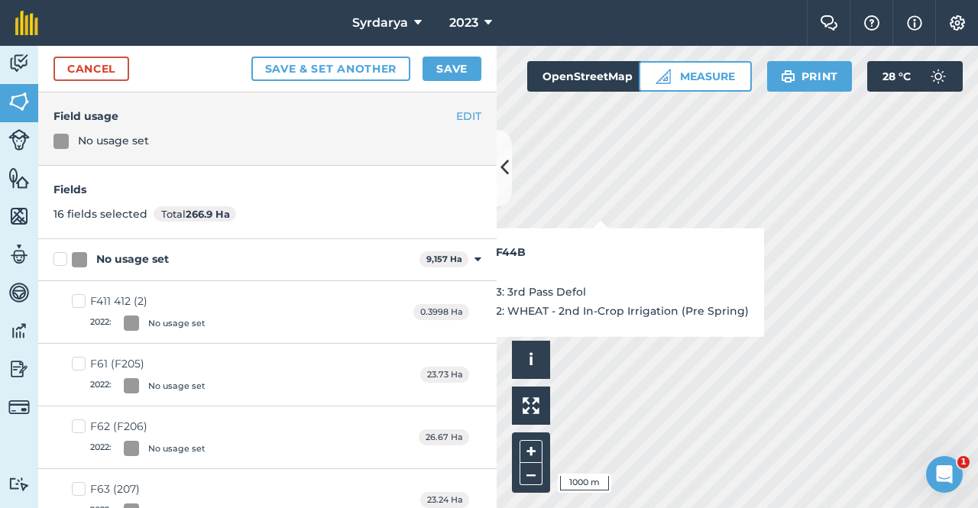
checkbox input "true"
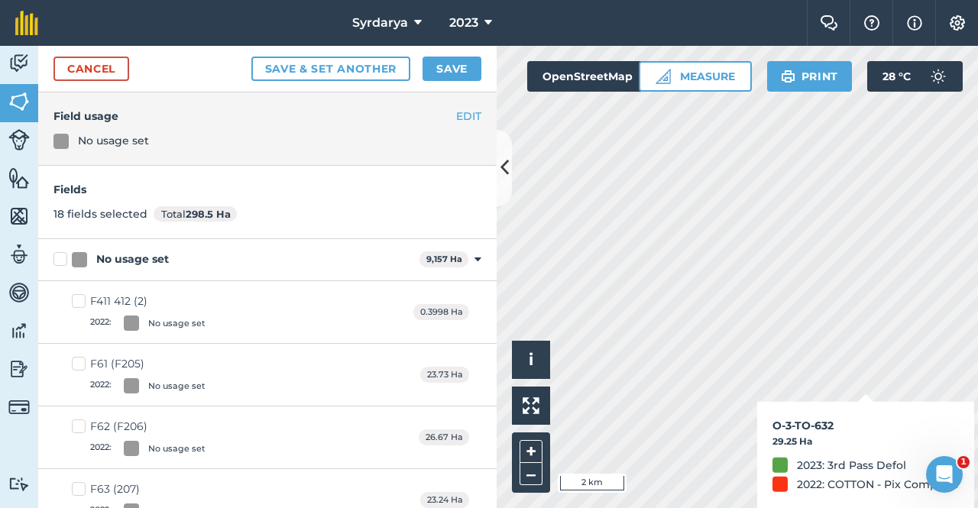
checkbox input "true"
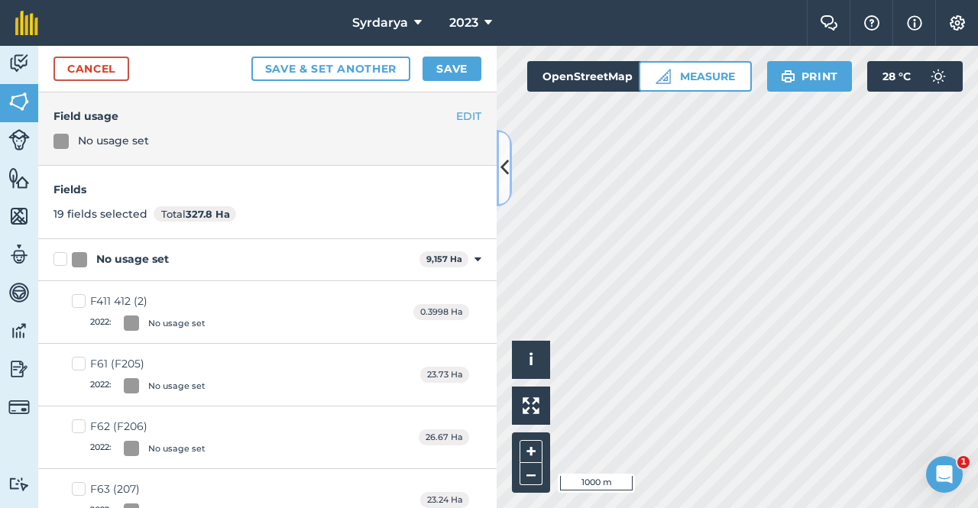
click at [502, 164] on icon at bounding box center [505, 167] width 8 height 27
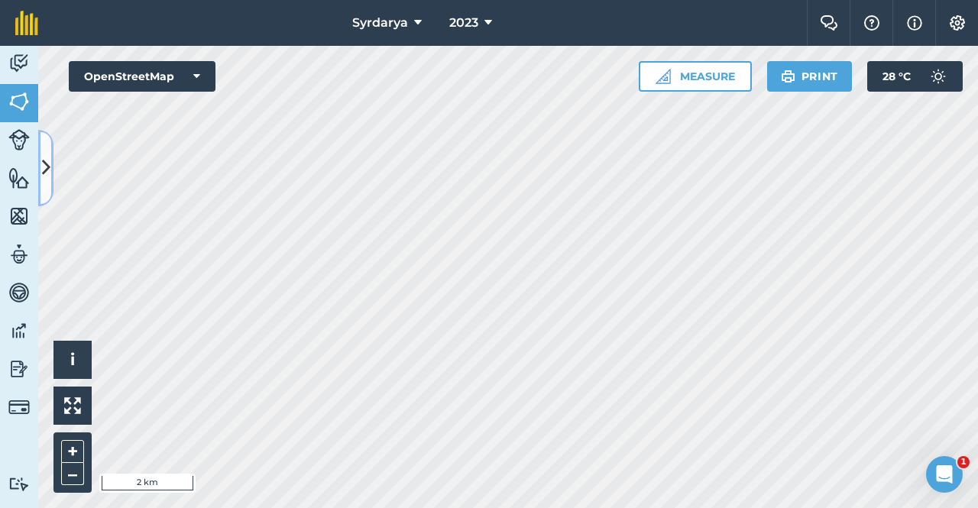
click at [48, 161] on icon at bounding box center [46, 167] width 8 height 27
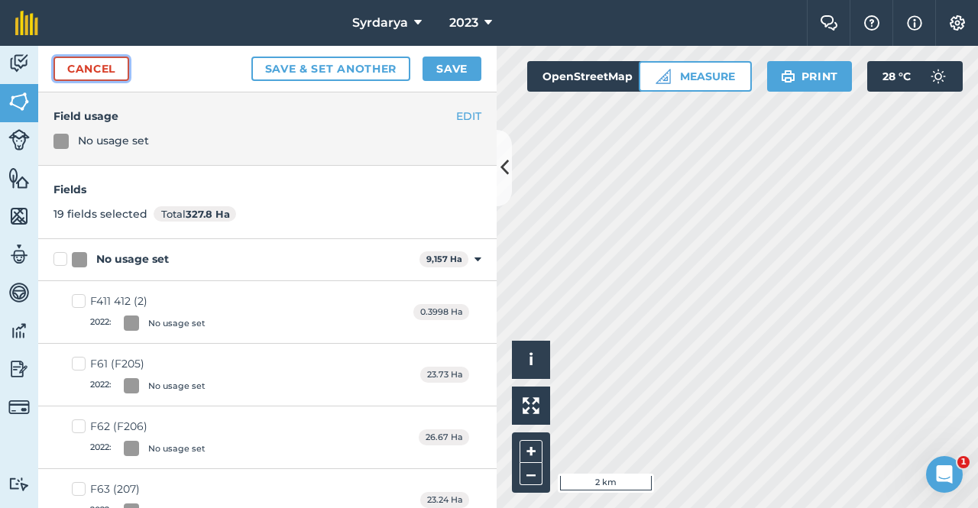
click at [103, 65] on link "Cancel" at bounding box center [92, 69] width 76 height 24
